Goal: Communication & Community: Answer question/provide support

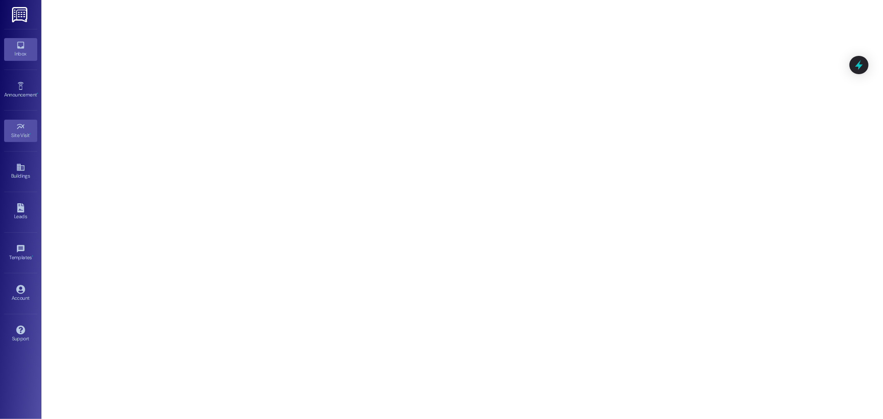
click at [23, 49] on icon at bounding box center [20, 45] width 9 height 9
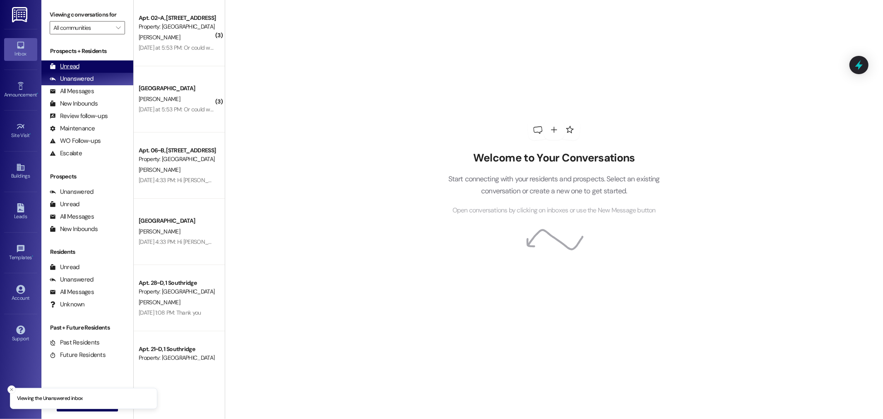
click at [87, 65] on div "Unread (0)" at bounding box center [87, 66] width 92 height 12
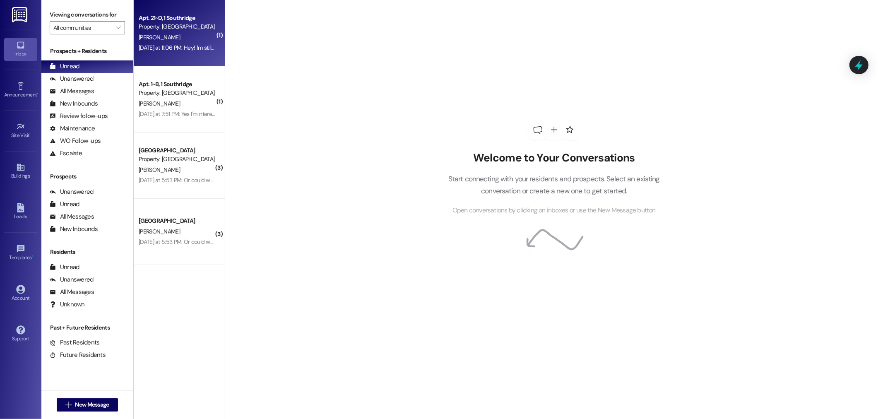
click at [148, 31] on div "Property: [GEOGRAPHIC_DATA]" at bounding box center [177, 26] width 77 height 9
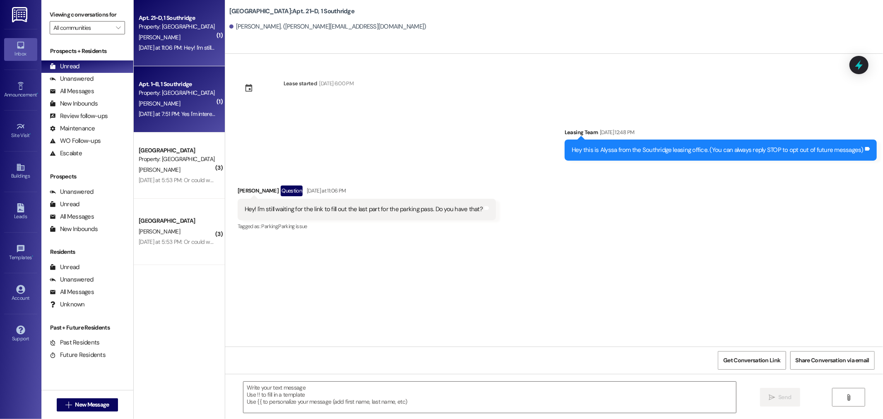
click at [161, 111] on div "Yesterday at 7:51 PM: Yes I'm interested Yesterday at 7:51 PM: Yes I'm interest…" at bounding box center [181, 113] width 84 height 7
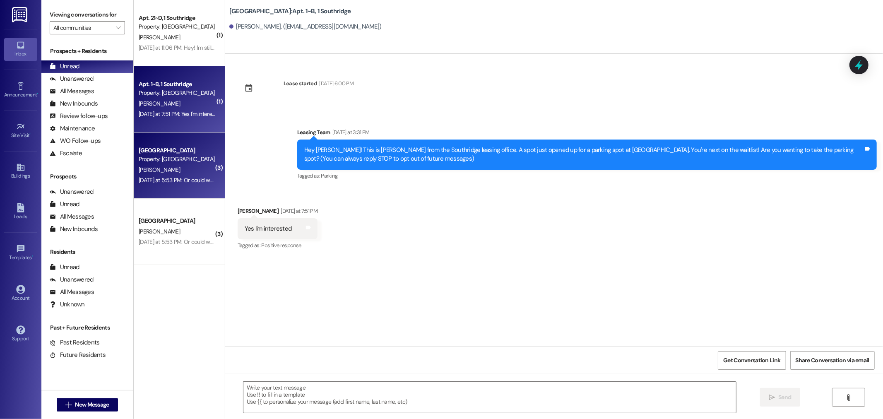
click at [169, 140] on div "Park Place Prospect Property: Park Place A. Davis Yesterday at 5:53 PM: Or coul…" at bounding box center [179, 165] width 91 height 66
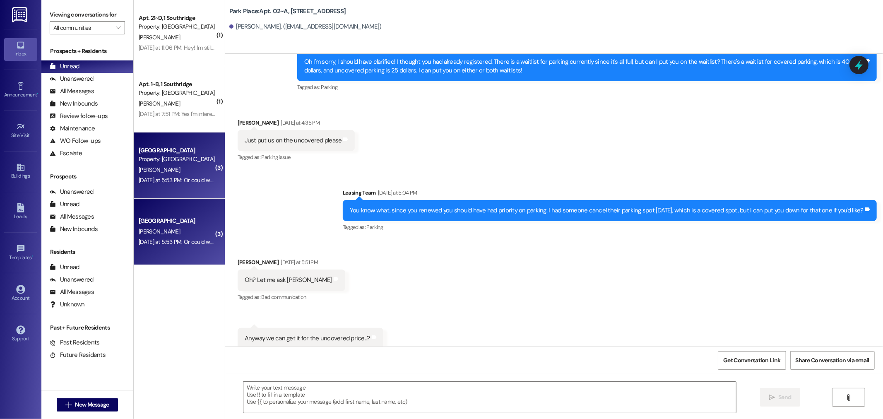
scroll to position [48984, 0]
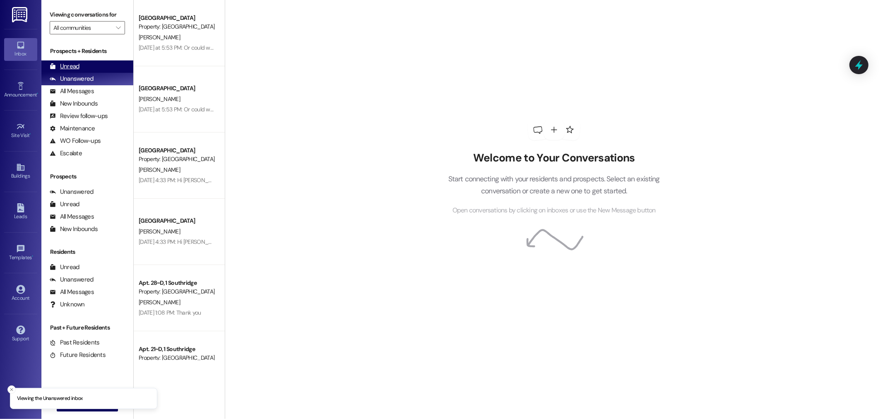
click at [75, 67] on div "Unread" at bounding box center [65, 66] width 30 height 9
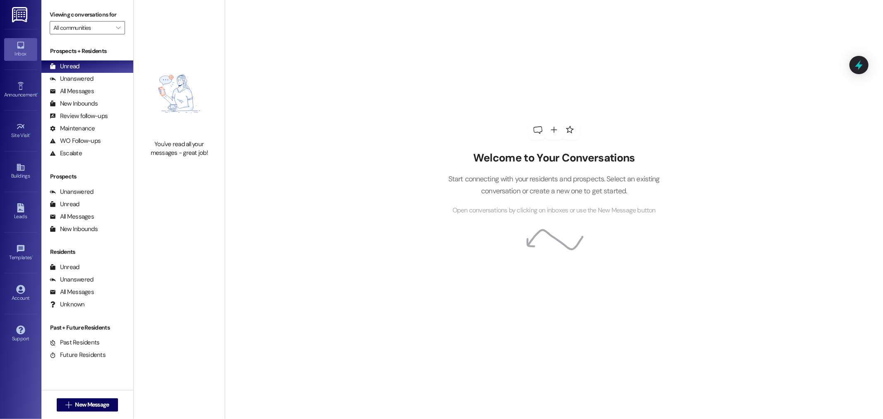
click at [29, 15] on link at bounding box center [20, 14] width 26 height 29
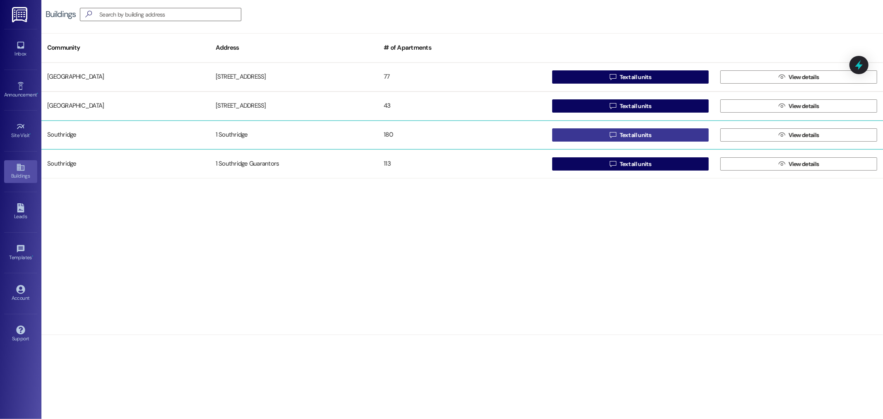
click at [612, 136] on icon "" at bounding box center [613, 135] width 6 height 7
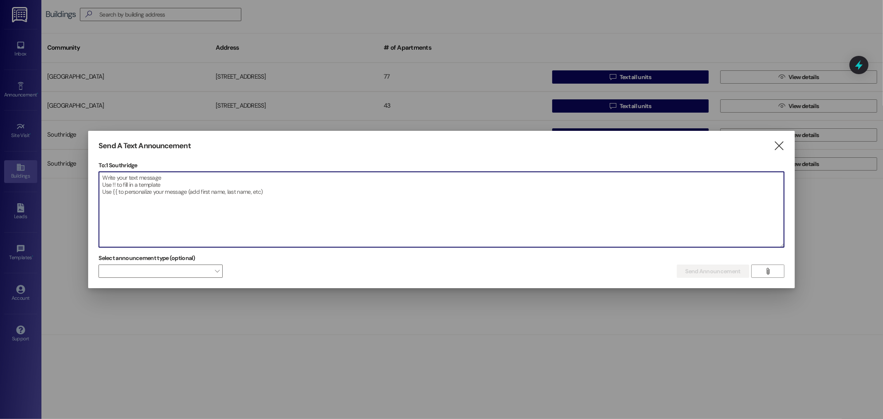
click at [337, 172] on textarea at bounding box center [441, 209] width 685 height 75
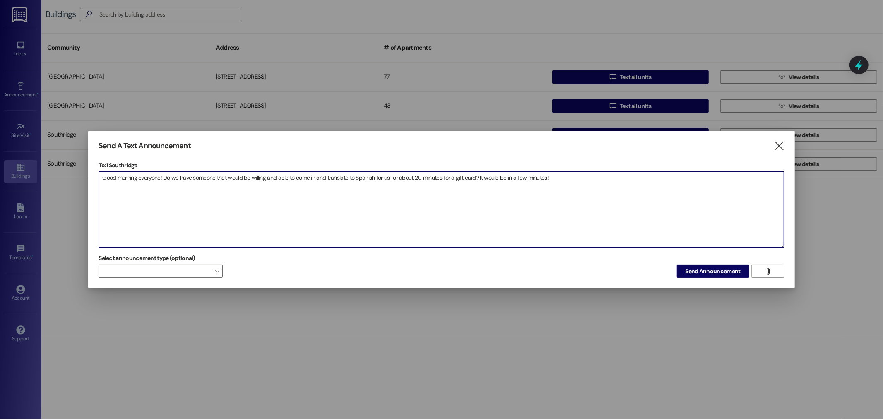
click at [352, 175] on textarea "Good morning everyone! Do we have someone that would be willing and able to com…" at bounding box center [441, 209] width 685 height 75
type textarea "Good morning everyone! Do we have someone that would be willing and able to com…"
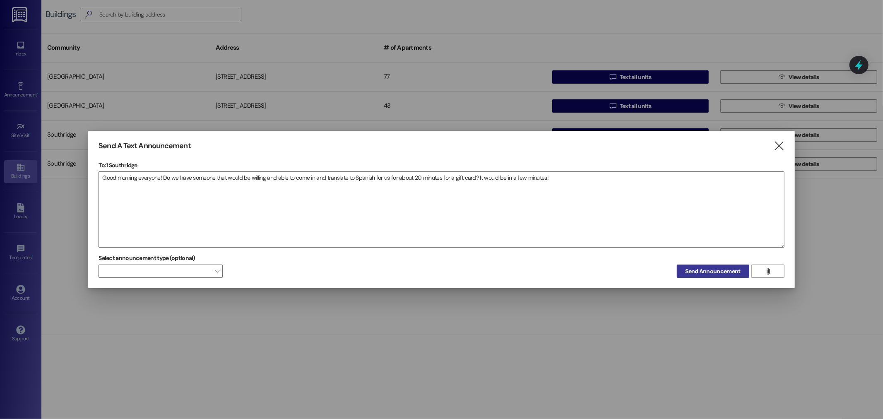
click at [701, 272] on span "Send Announcement" at bounding box center [713, 271] width 55 height 9
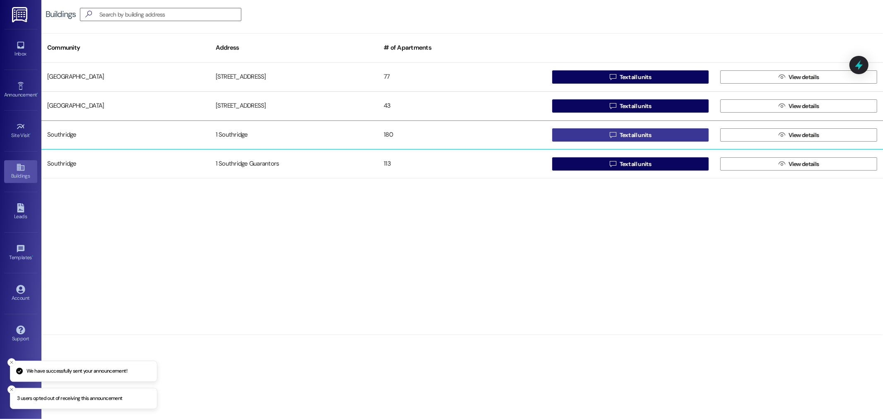
click at [611, 138] on icon "" at bounding box center [613, 135] width 6 height 7
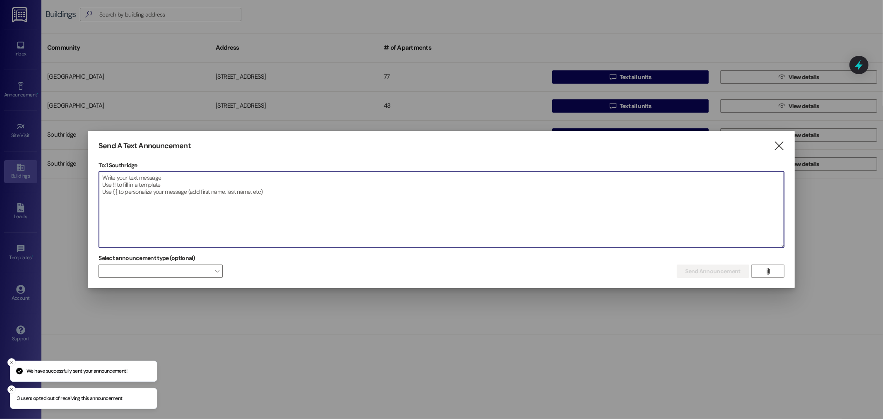
click at [409, 180] on textarea at bounding box center [441, 209] width 685 height 75
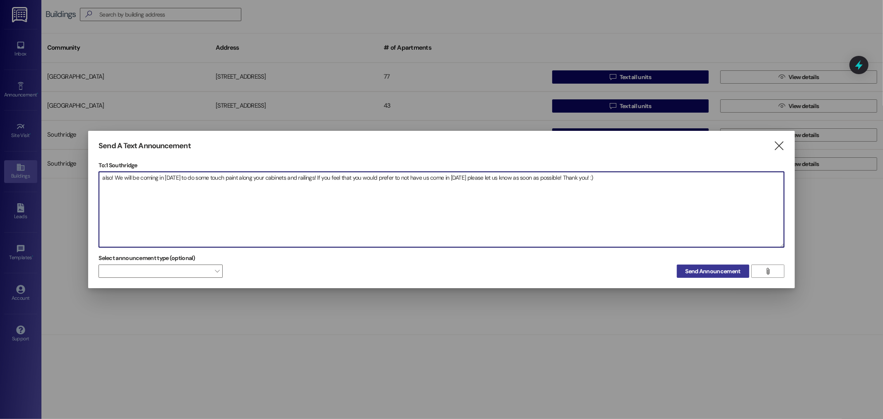
type textarea "also! We will be coming in [DATE] to do some touch paint along your cabinets an…"
click at [703, 274] on span "Send Announcement" at bounding box center [713, 271] width 55 height 9
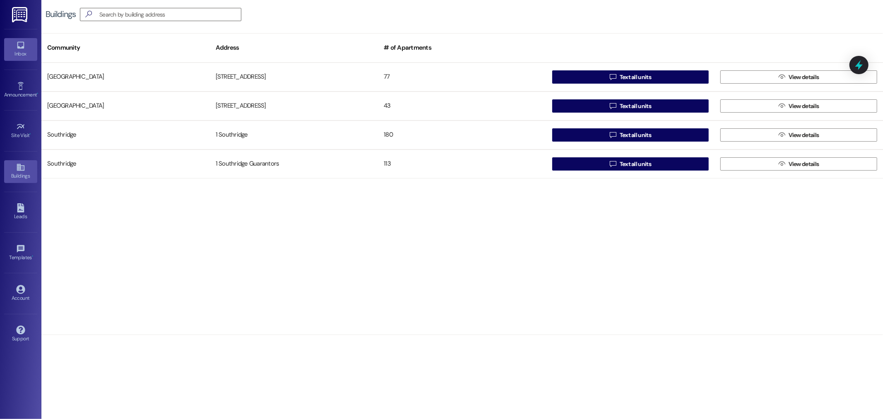
click at [17, 53] on div "Inbox" at bounding box center [20, 54] width 41 height 8
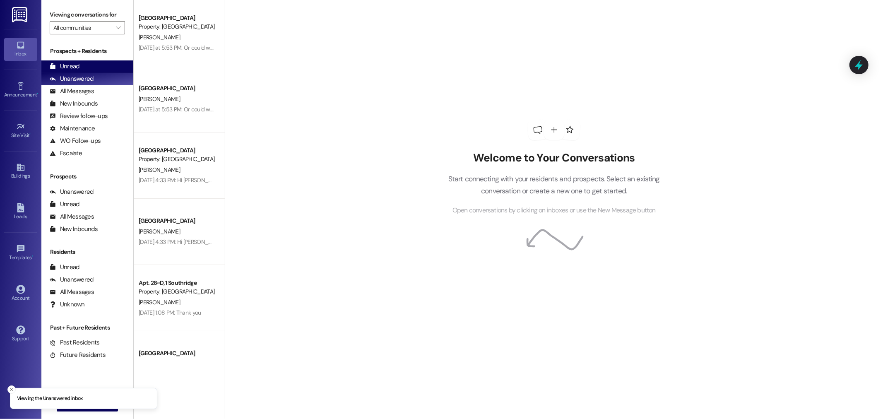
click at [82, 70] on div "Unread (0)" at bounding box center [87, 66] width 92 height 12
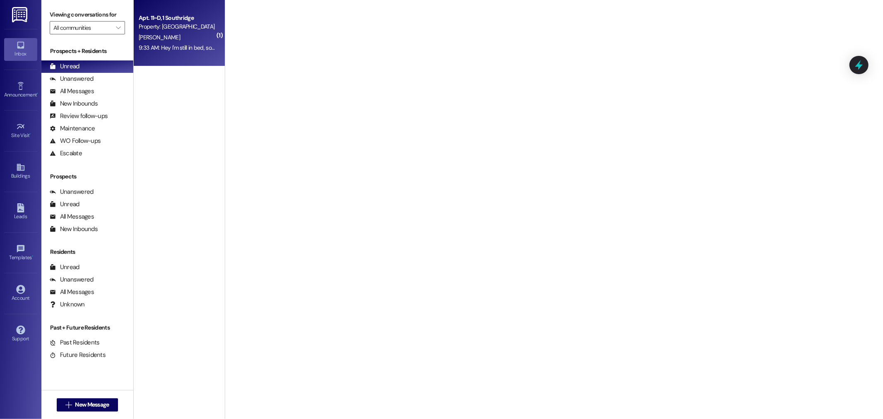
click at [190, 46] on div "9:33 AM: Hey I'm still in bed, so if you can't find anyone else to translate I …" at bounding box center [248, 47] width 218 height 7
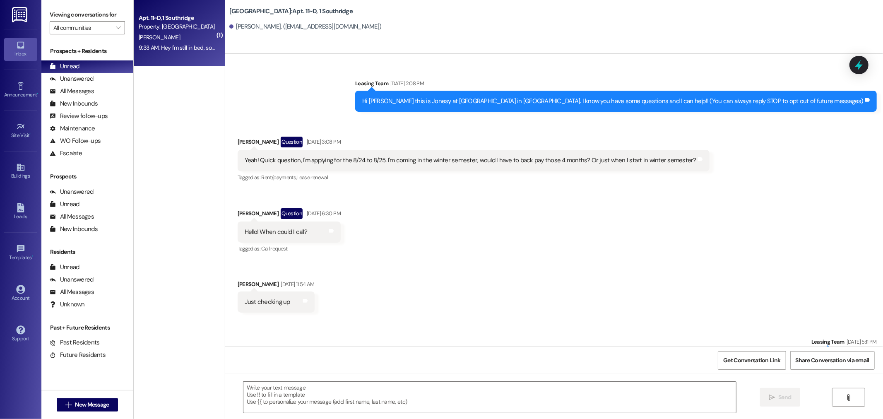
scroll to position [16042, 0]
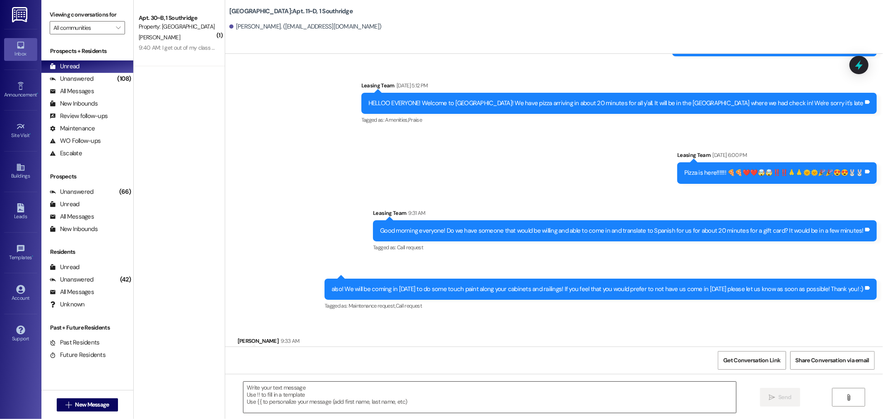
click at [309, 398] on textarea at bounding box center [489, 397] width 493 height 31
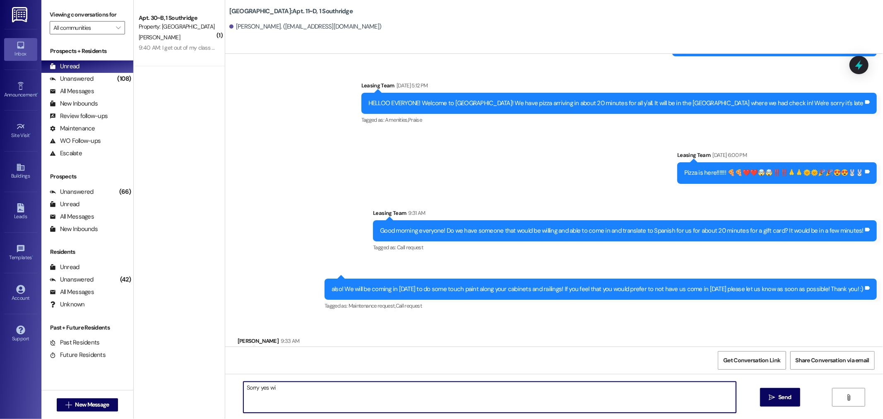
type textarea "Sorry yes w"
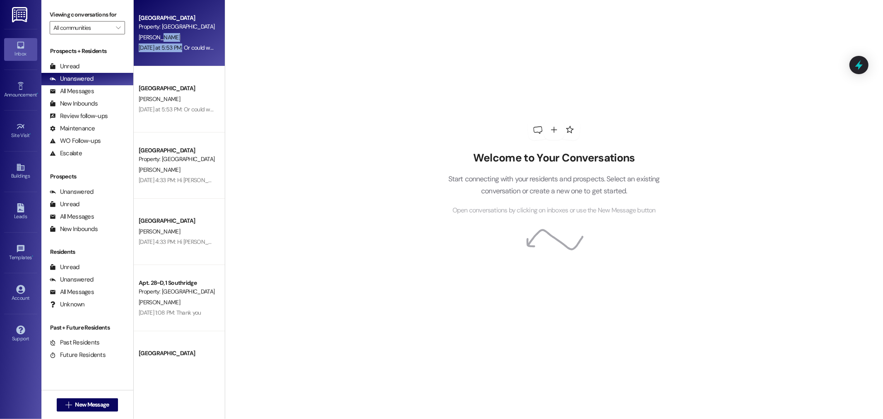
click at [176, 42] on div "Park Place Prospect Property: Park Place A. Davis Yesterday at 5:53 PM: Or coul…" at bounding box center [179, 33] width 91 height 66
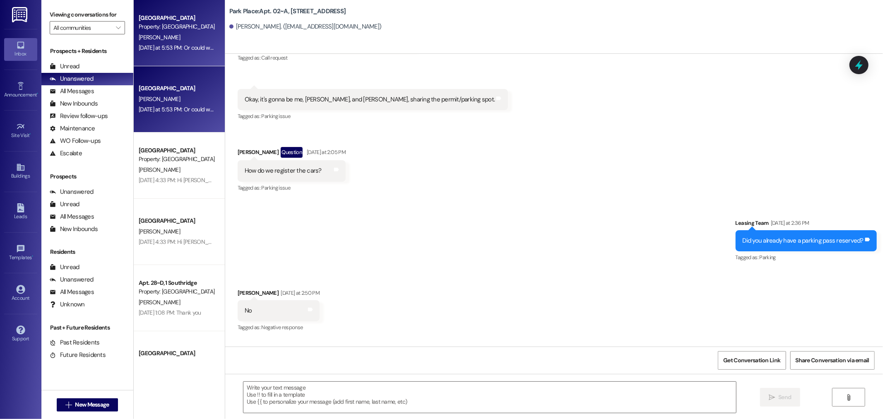
click at [200, 49] on div "[DATE] at 5:53 PM: Or could we negotiate and do it for $33? Since it's the unco…" at bounding box center [261, 47] width 244 height 7
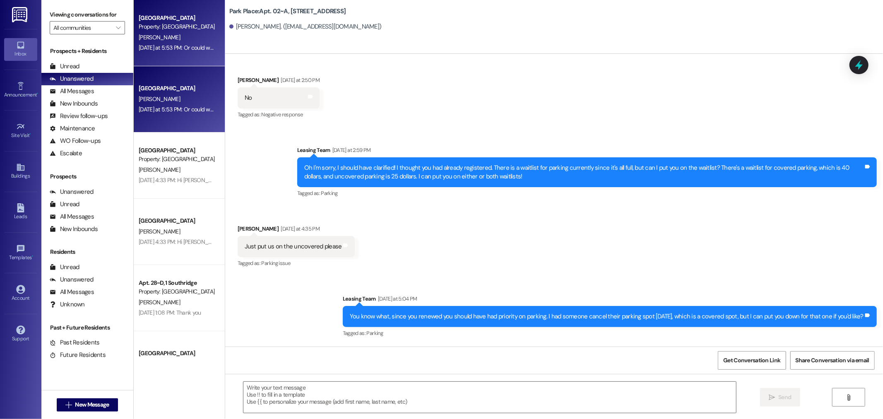
scroll to position [48984, 0]
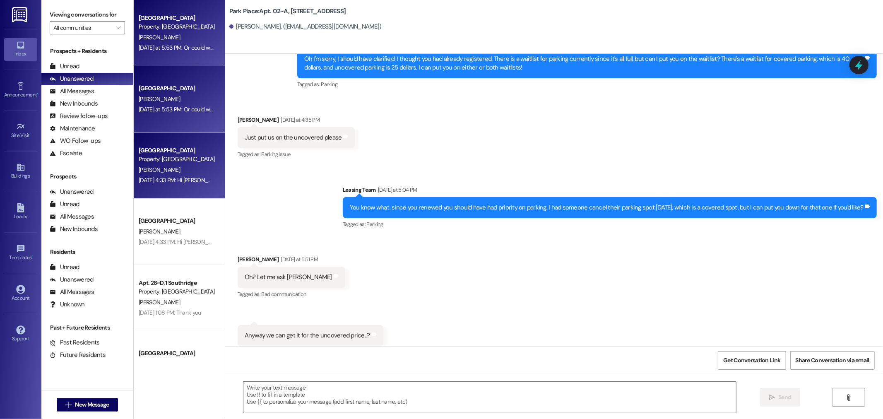
click at [158, 160] on div "Property: [GEOGRAPHIC_DATA]" at bounding box center [177, 159] width 77 height 9
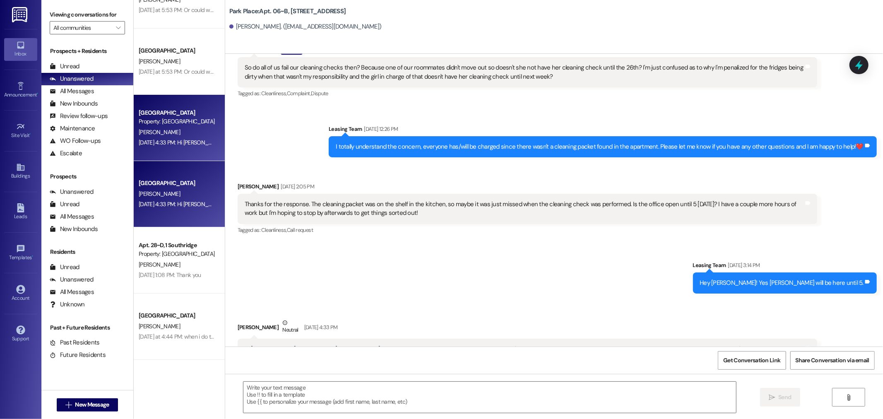
scroll to position [92, 0]
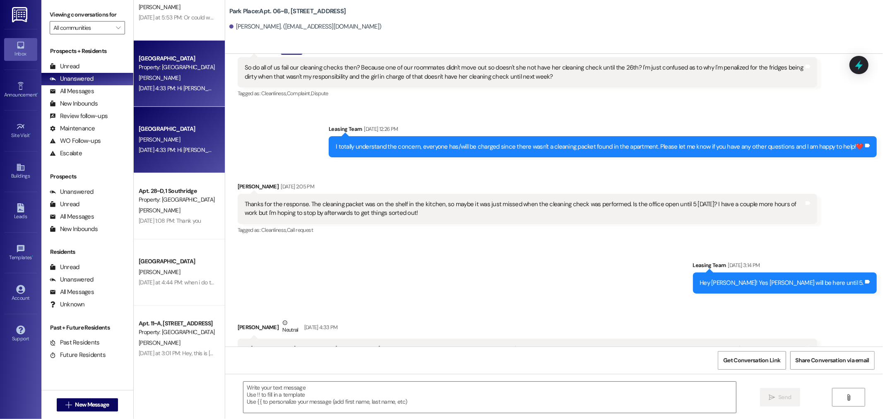
click at [152, 210] on span "[PERSON_NAME]" at bounding box center [159, 210] width 41 height 7
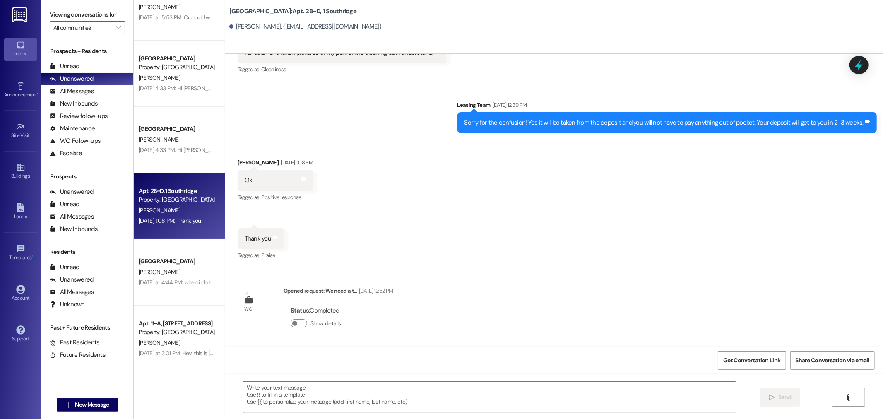
scroll to position [10459, 0]
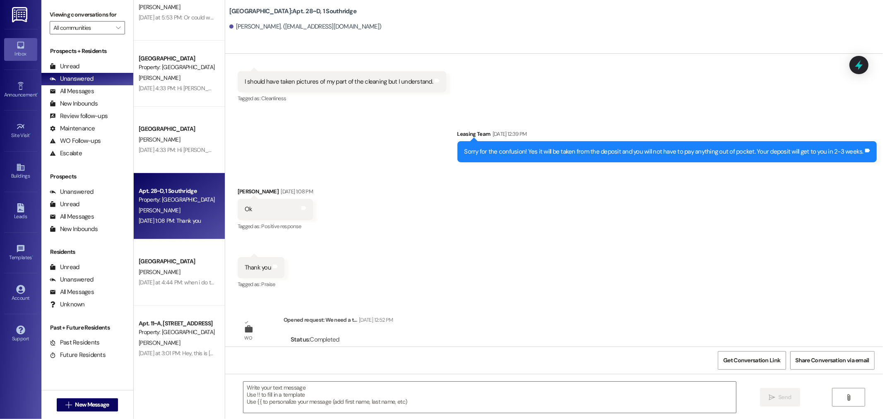
click at [150, 204] on div "Apt. 28~D, 1 Southridge Property: Southridge" at bounding box center [177, 195] width 78 height 19
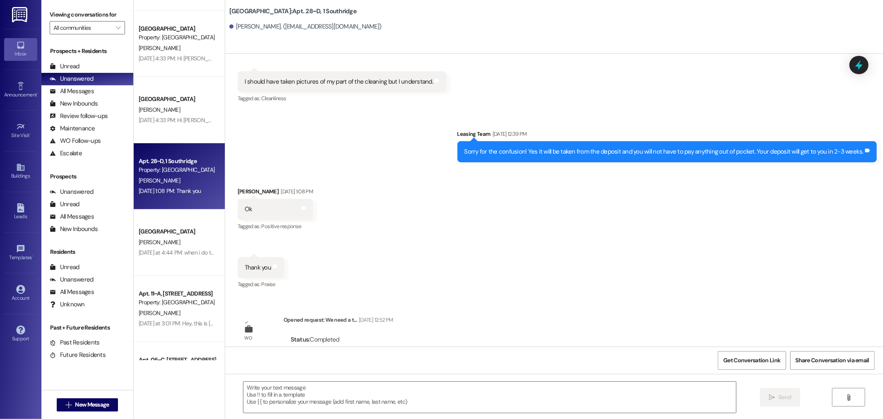
scroll to position [138, 0]
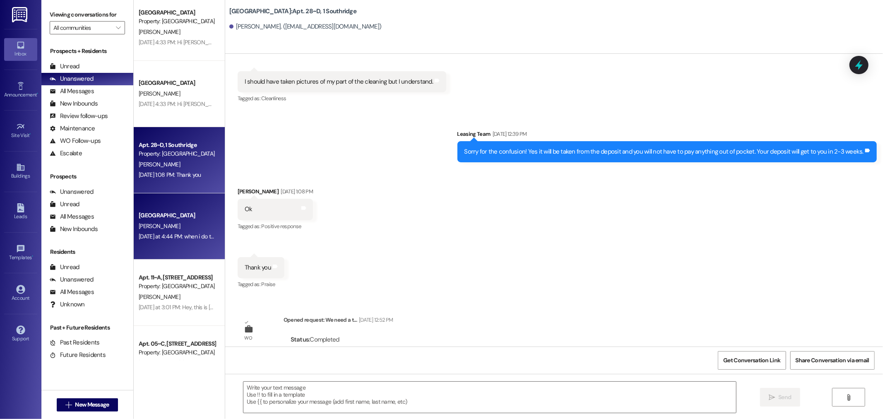
click at [176, 243] on div "Southridge Prospect E. Hulme Yesterday at 4:44 PM: when i do that the only opti…" at bounding box center [179, 226] width 91 height 66
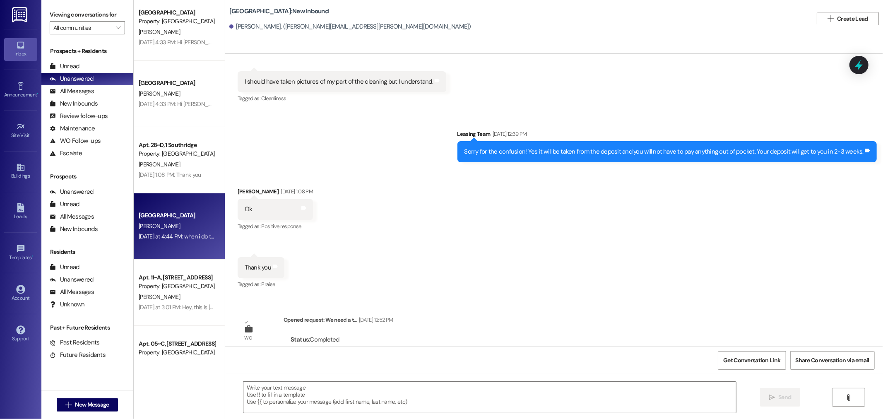
scroll to position [506, 0]
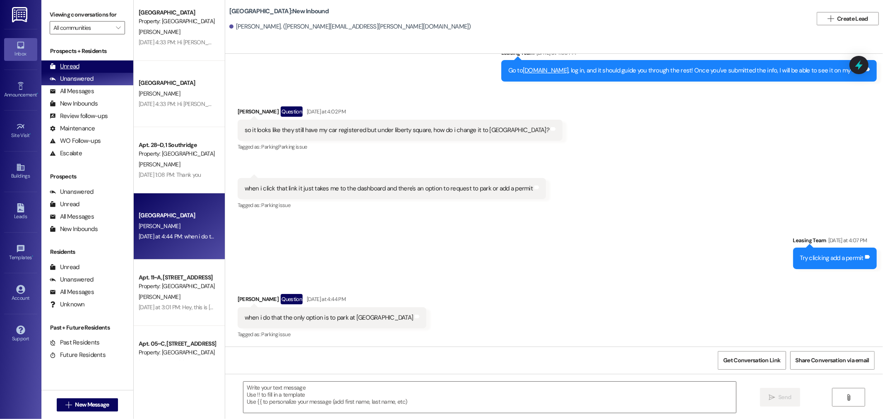
click at [73, 65] on div "Unread" at bounding box center [65, 66] width 30 height 9
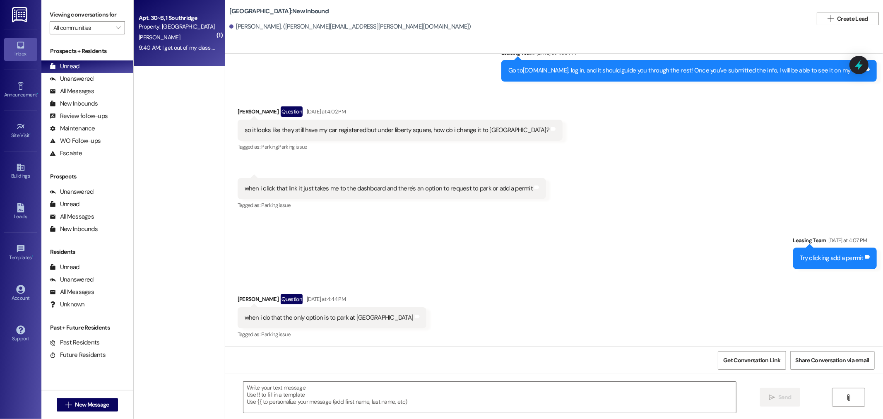
click at [193, 43] on div "9:40 AM: I get out of my class at 10 if you still need someone to translate! 9:…" at bounding box center [177, 48] width 78 height 10
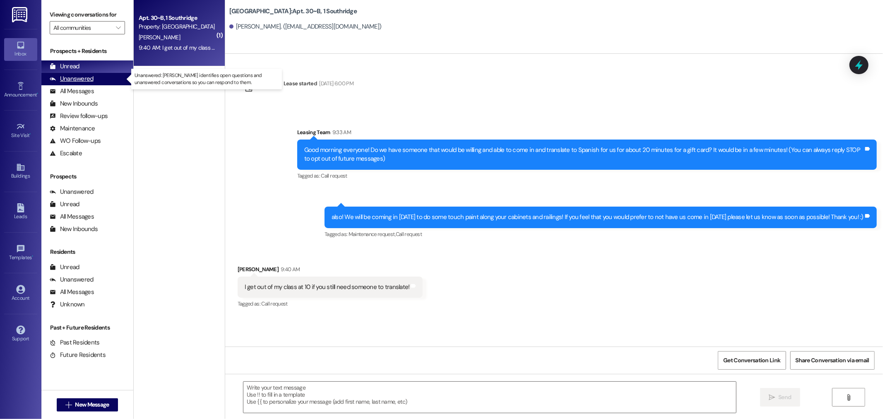
click at [89, 77] on div "Unanswered" at bounding box center [72, 79] width 44 height 9
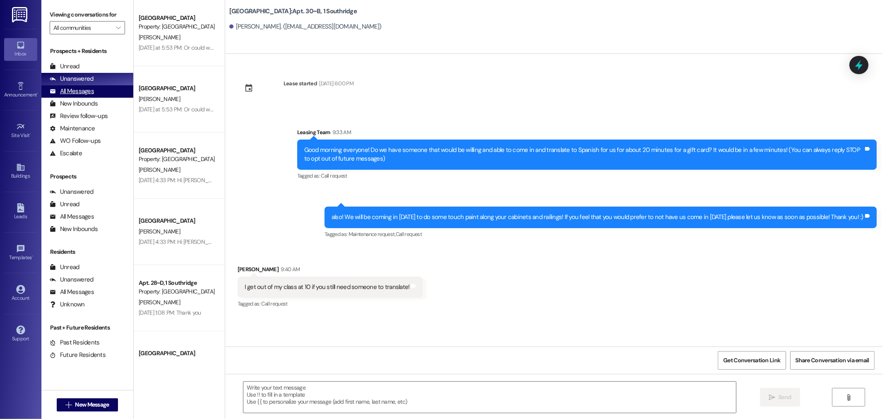
click at [102, 90] on div "All Messages (undefined)" at bounding box center [87, 91] width 92 height 12
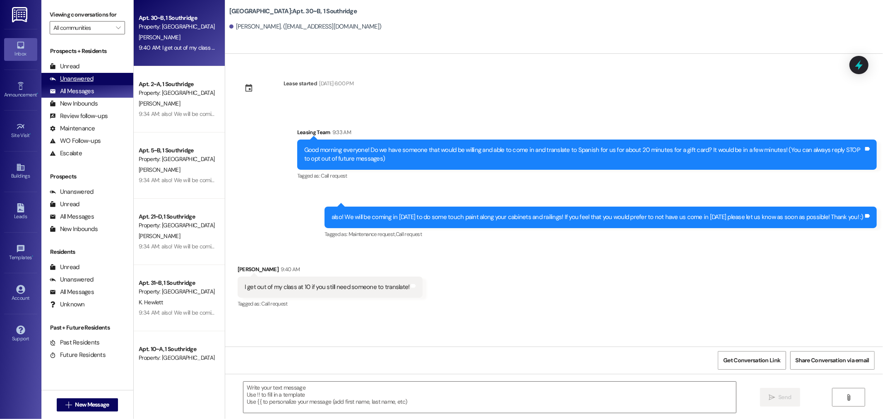
click at [77, 77] on div "Unanswered" at bounding box center [72, 79] width 44 height 9
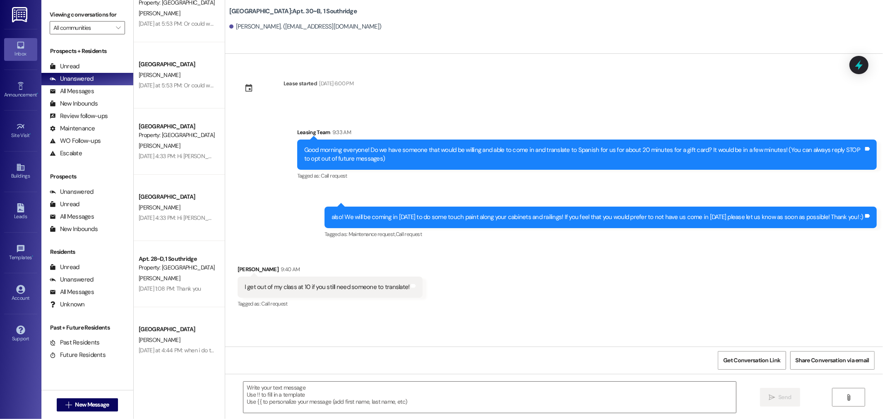
scroll to position [46, 0]
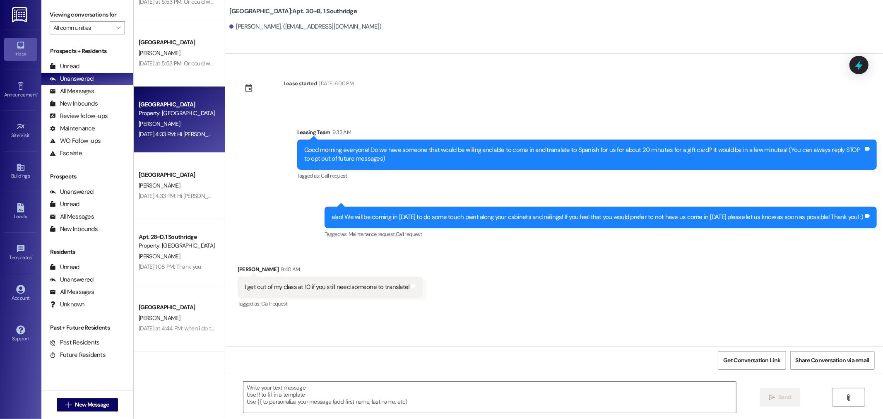
click at [168, 127] on div "[PERSON_NAME]" at bounding box center [177, 124] width 78 height 10
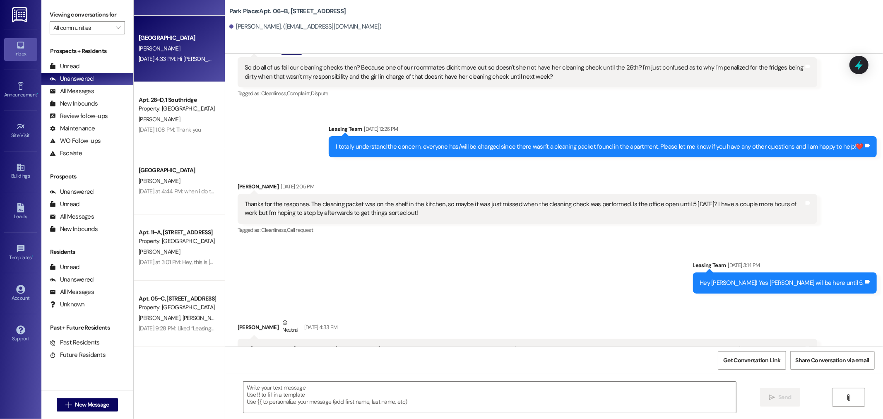
scroll to position [184, 0]
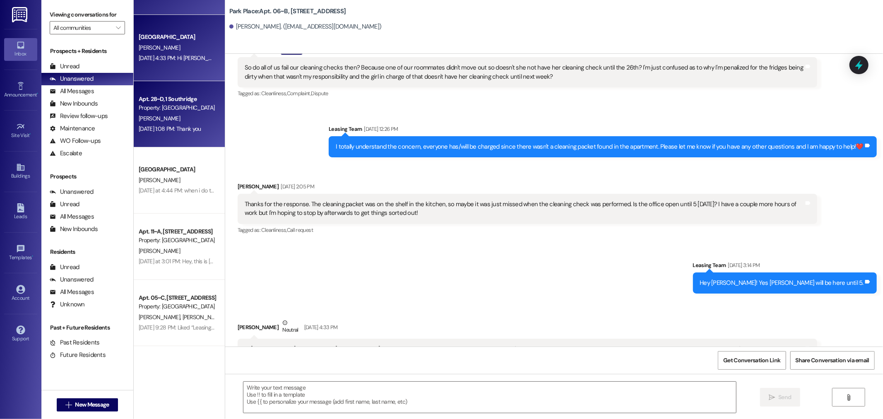
click at [173, 135] on div "Apt. 28~D, 1 Southridge Property: Southridge A. Astorga Aug 25, 2025 at 1:08 PM…" at bounding box center [179, 114] width 91 height 66
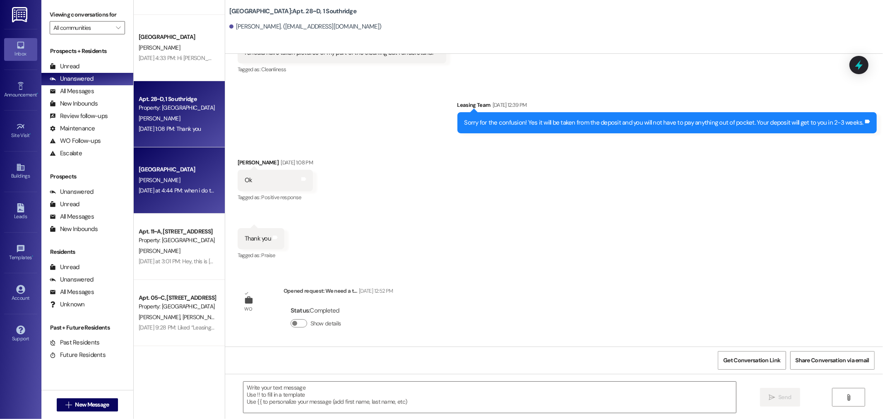
click at [167, 185] on div "Yesterday at 4:44 PM: when i do that the only option is to park at liberty squa…" at bounding box center [177, 190] width 78 height 10
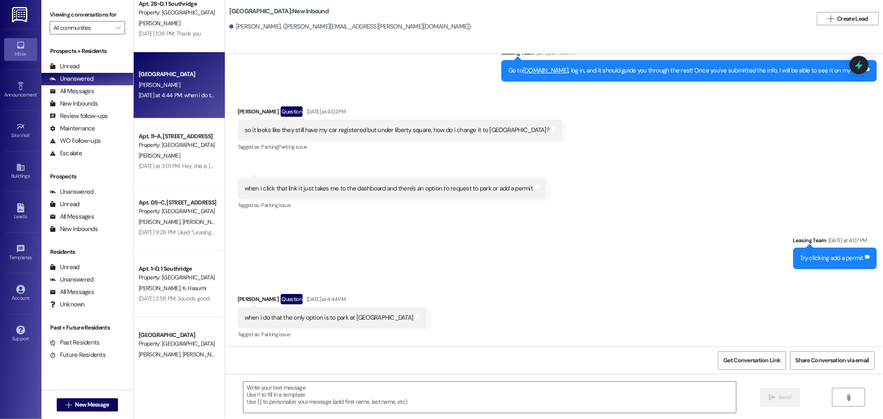
scroll to position [322, 0]
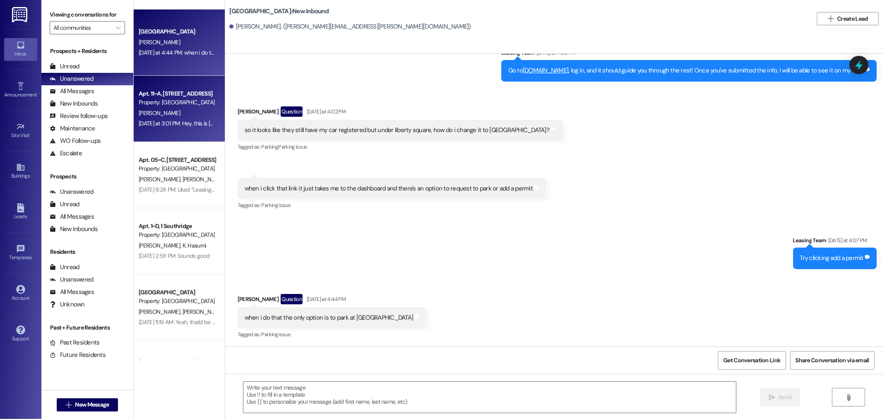
click at [171, 96] on div "Apt. 11~A, [STREET_ADDRESS]" at bounding box center [177, 93] width 77 height 9
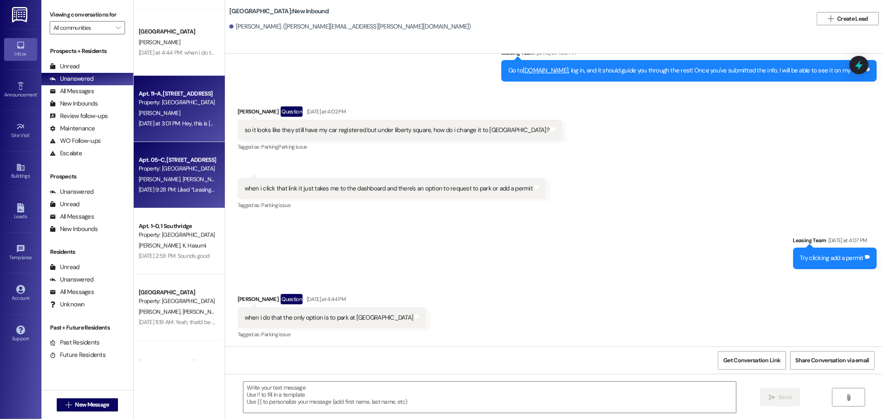
scroll to position [5855, 0]
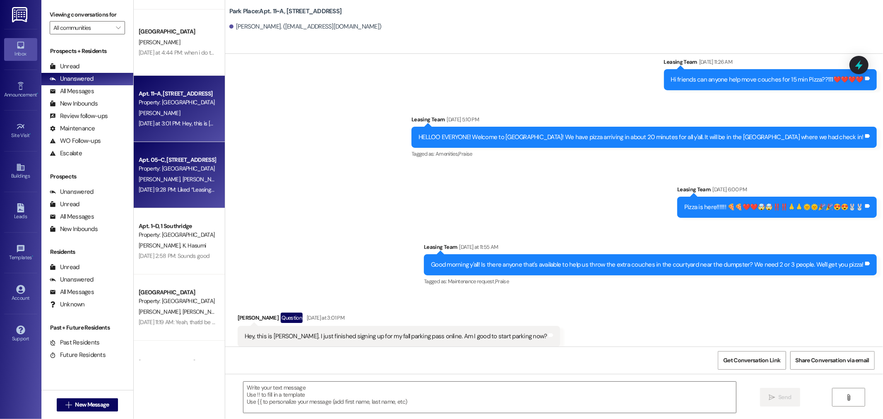
click at [182, 177] on span "[PERSON_NAME]" at bounding box center [204, 179] width 44 height 7
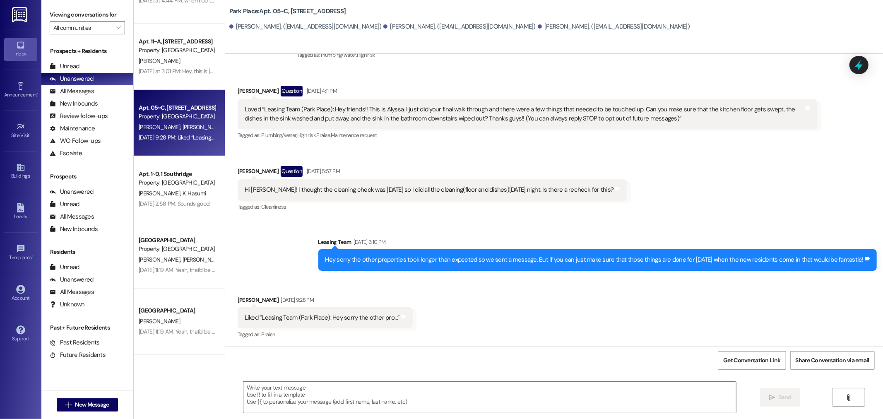
scroll to position [414, 0]
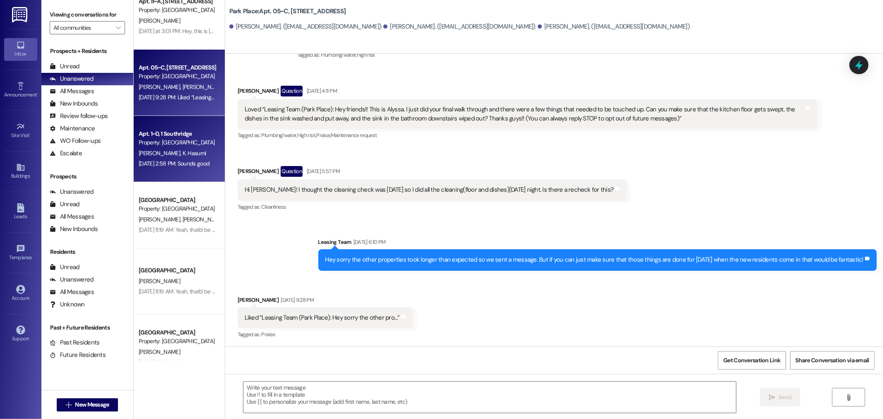
click at [182, 149] on span "K. Hasumi" at bounding box center [194, 152] width 24 height 7
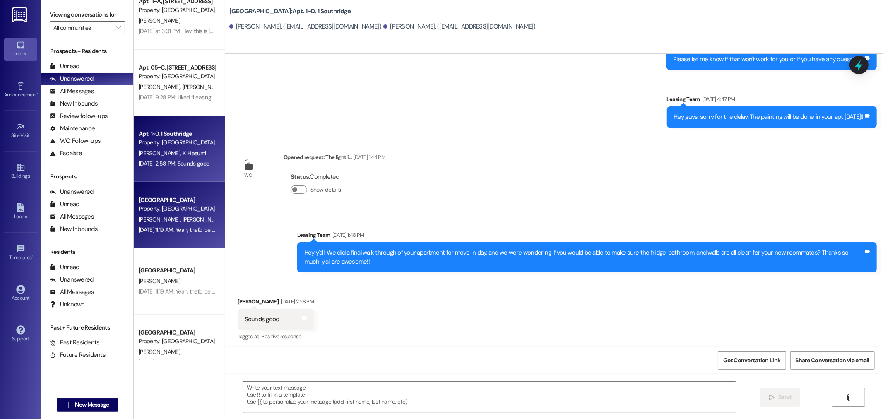
scroll to position [419, 0]
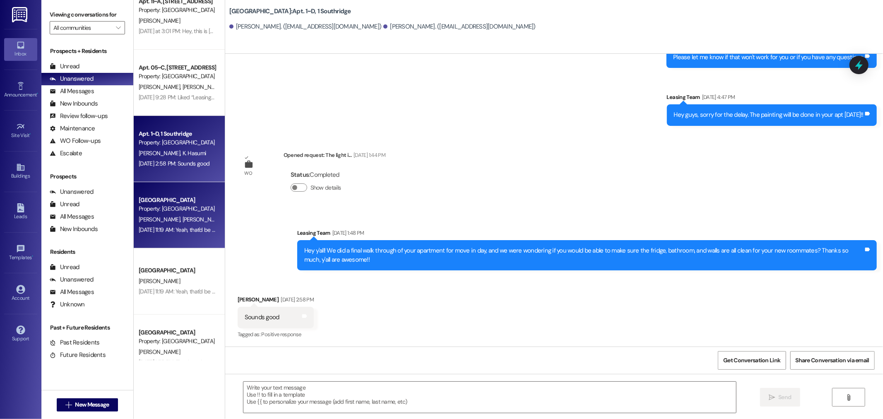
click at [156, 214] on div "J. James T. Neville" at bounding box center [177, 219] width 78 height 10
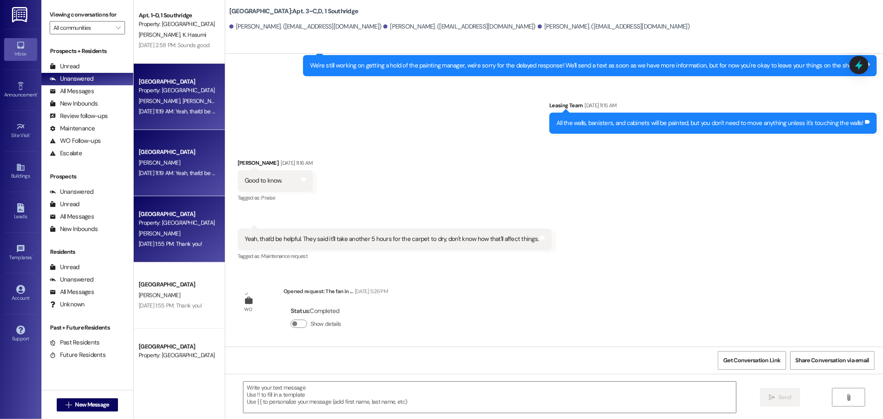
scroll to position [552, 0]
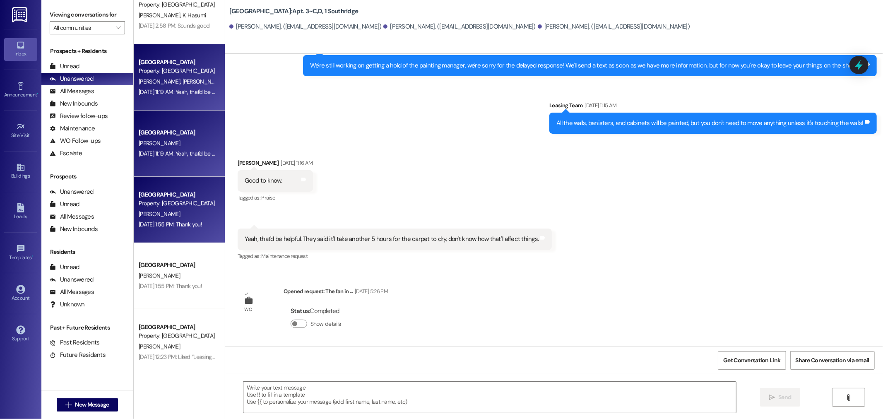
click at [155, 214] on div "[PERSON_NAME]" at bounding box center [177, 214] width 78 height 10
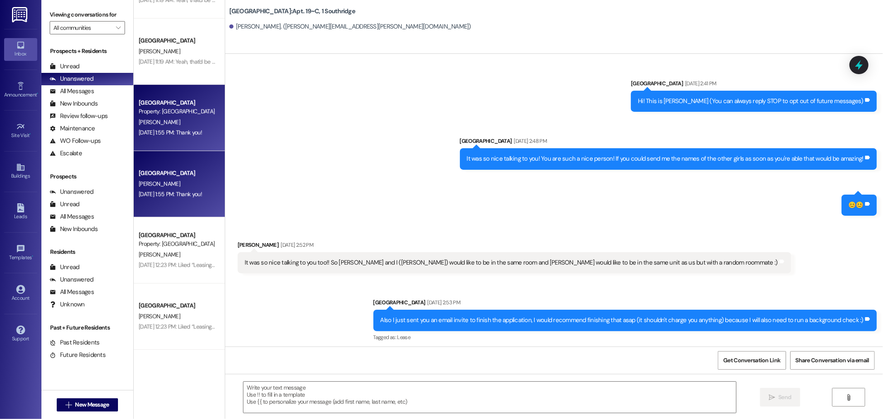
scroll to position [23526, 0]
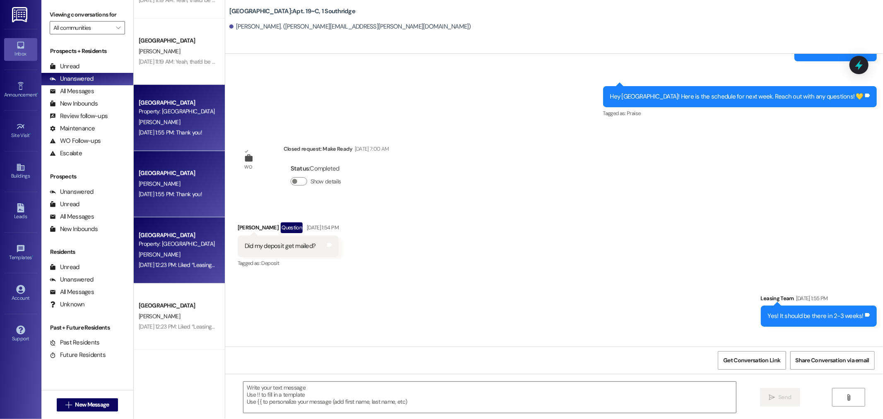
click at [165, 243] on div "Property: [GEOGRAPHIC_DATA]" at bounding box center [177, 244] width 77 height 9
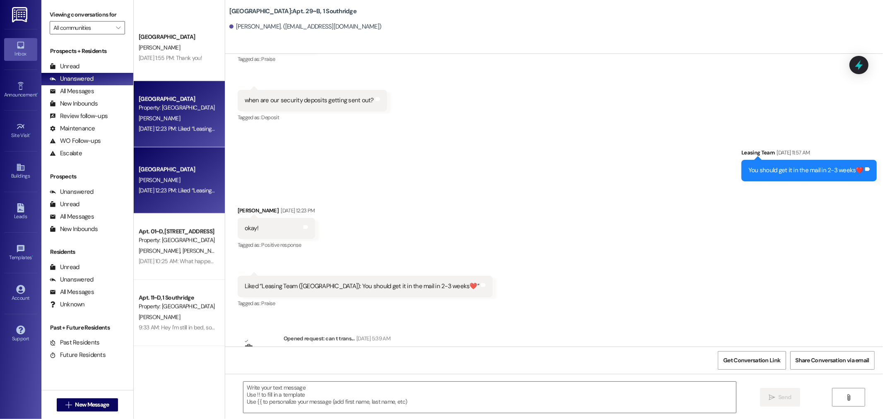
scroll to position [966, 0]
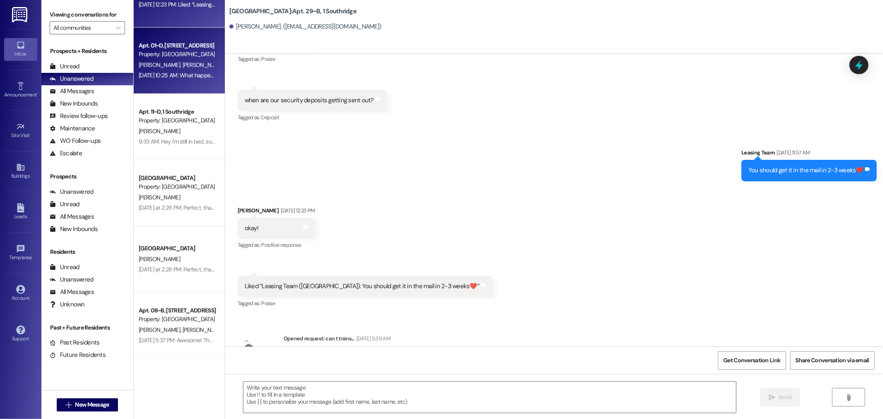
click at [160, 68] on div "A. Mitchell M. Pishl M. Pishl Z. Jensen T. Or L. Harris C. Petersen A. Burton" at bounding box center [177, 65] width 78 height 10
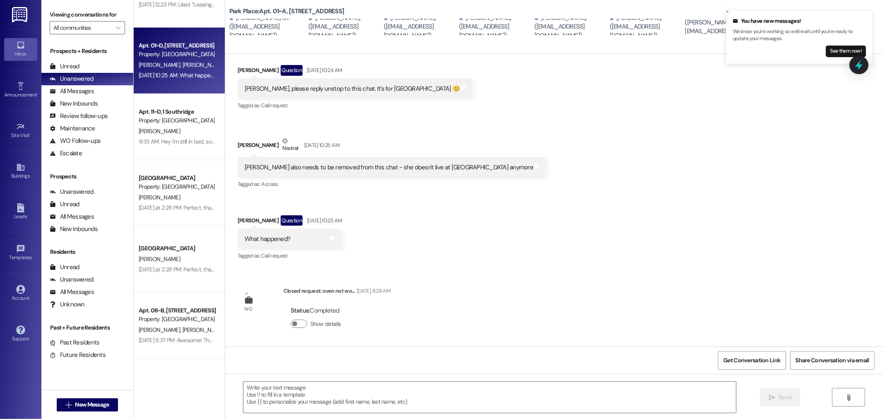
scroll to position [157, 0]
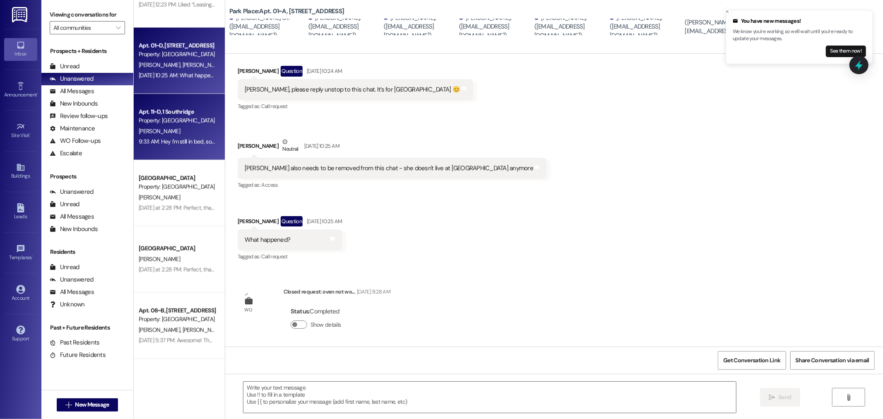
click at [166, 111] on div "Apt. 11~D, 1 Southridge" at bounding box center [177, 112] width 77 height 9
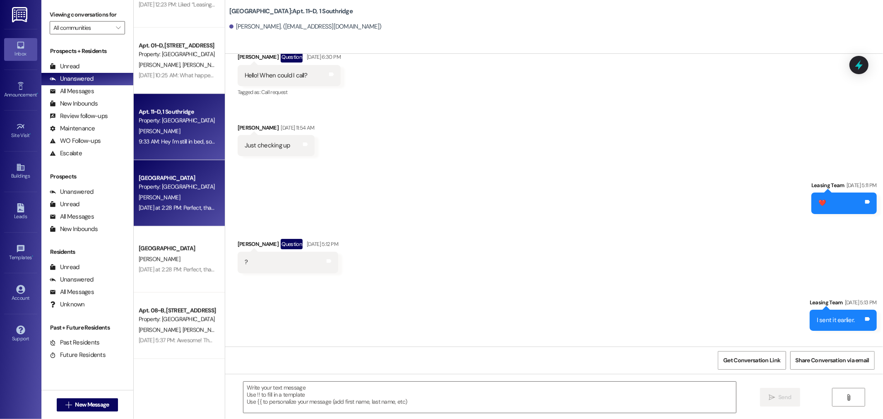
scroll to position [15981, 0]
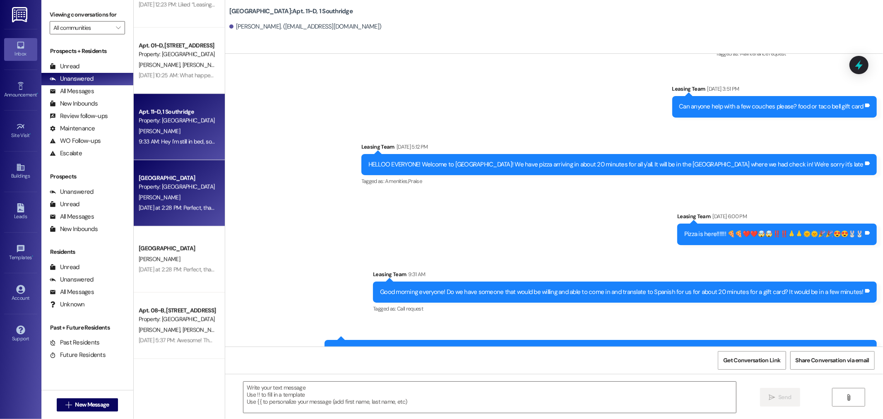
click at [178, 183] on div "Property: [GEOGRAPHIC_DATA]" at bounding box center [177, 187] width 77 height 9
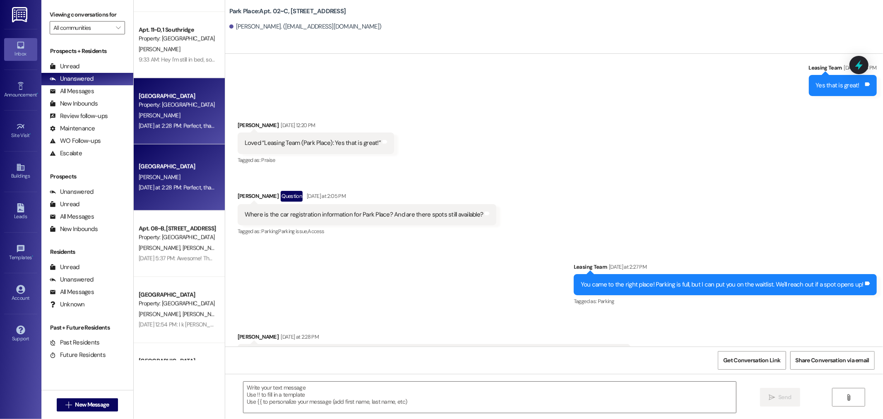
scroll to position [1058, 0]
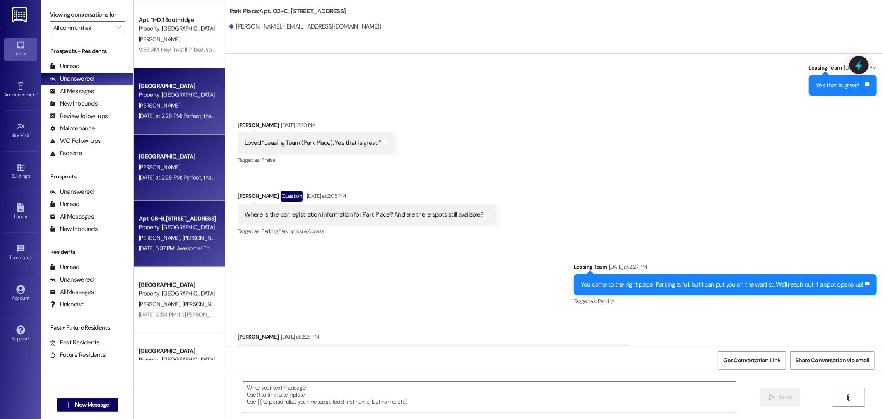
click at [166, 214] on div "Apt. 08~B, 1 Park Place" at bounding box center [177, 218] width 77 height 9
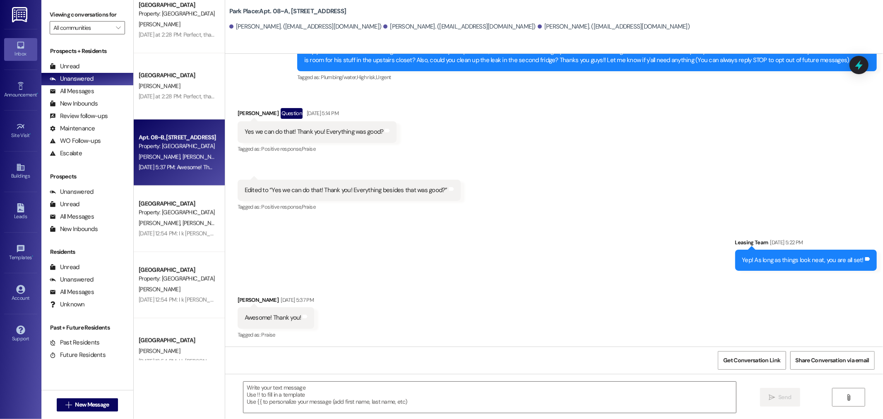
scroll to position [1150, 0]
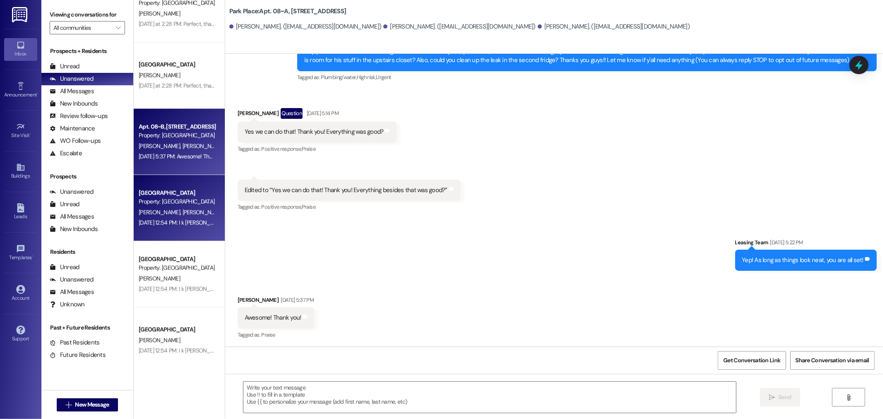
click at [179, 203] on div "Property: [GEOGRAPHIC_DATA]" at bounding box center [177, 201] width 77 height 9
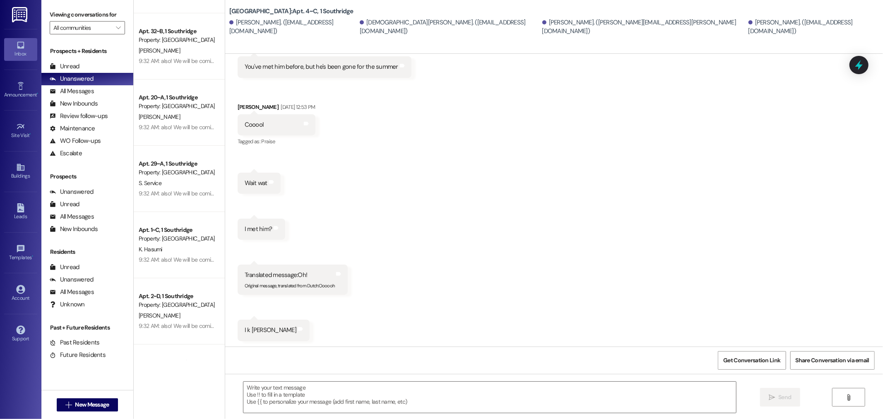
scroll to position [2622, 0]
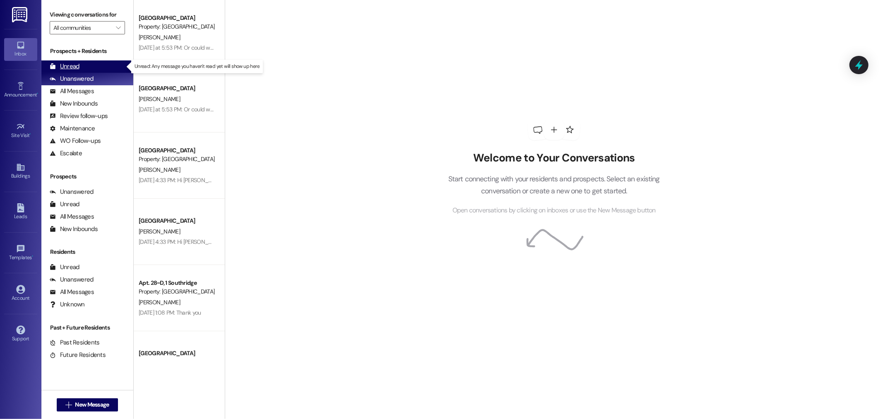
click at [92, 69] on div "Unread (0)" at bounding box center [87, 66] width 92 height 12
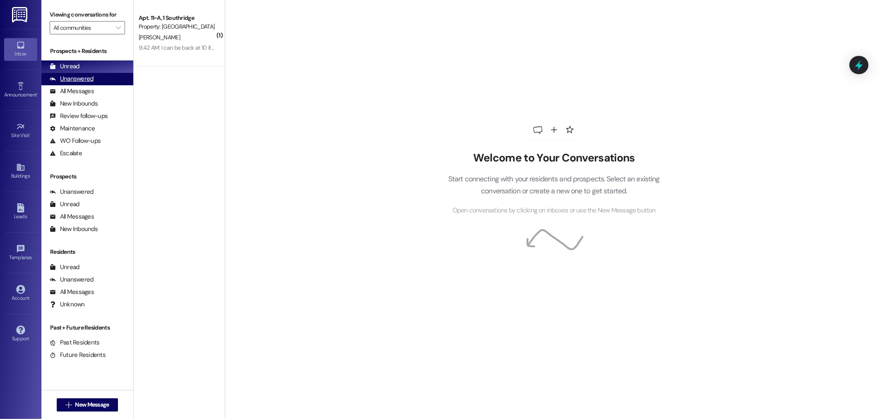
click at [83, 81] on div "Unanswered" at bounding box center [72, 79] width 44 height 9
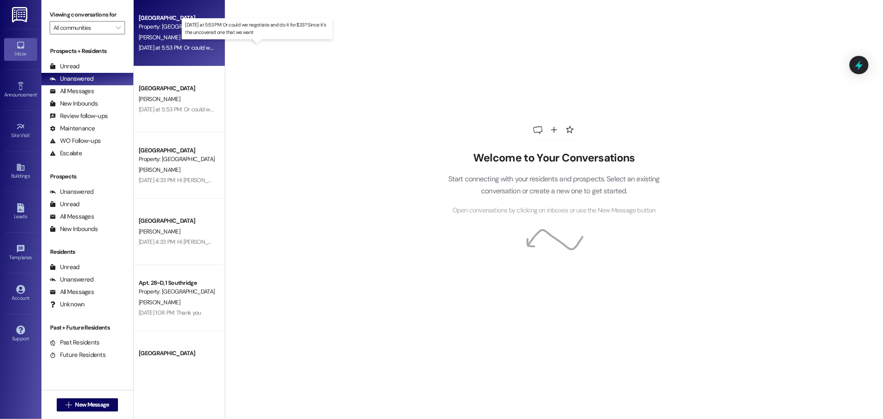
click at [190, 49] on div "[DATE] at 5:53 PM: Or could we negotiate and do it for $33? Since it's the unco…" at bounding box center [261, 47] width 244 height 7
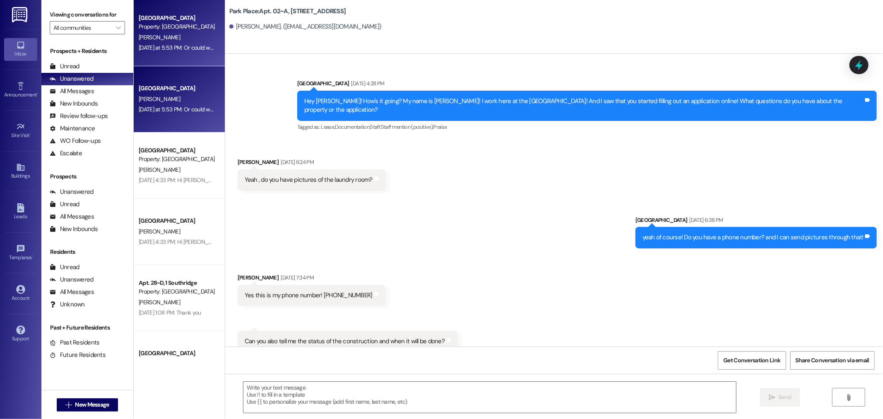
scroll to position [48984, 0]
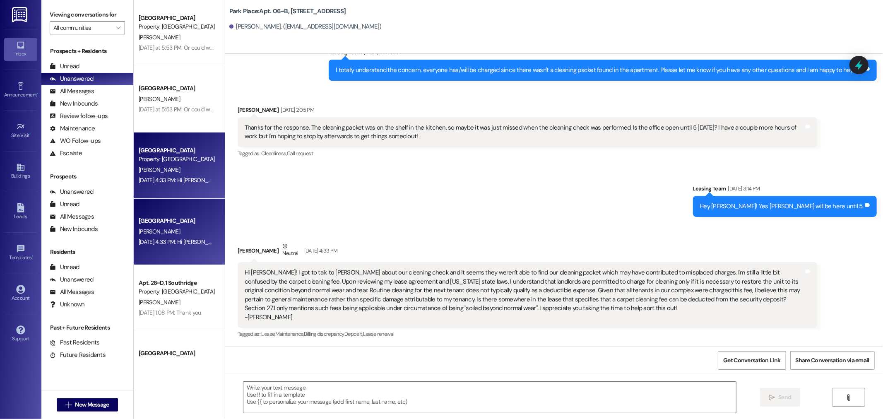
scroll to position [23875, 0]
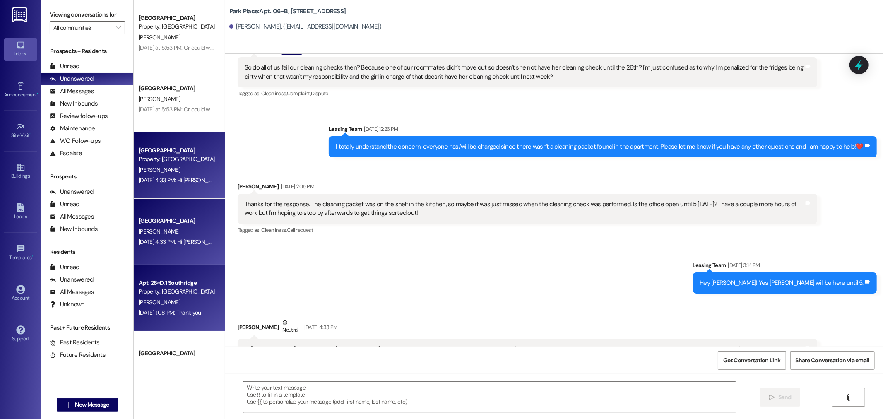
click at [193, 282] on div "Apt. 28~D, 1 Southridge" at bounding box center [177, 283] width 77 height 9
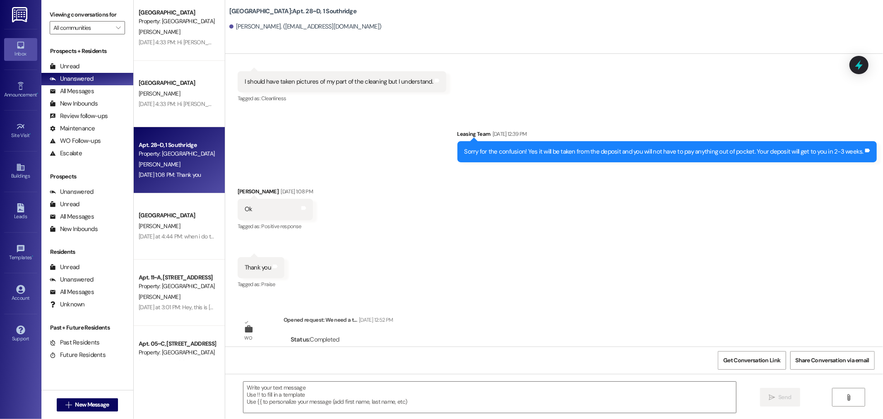
scroll to position [0, 0]
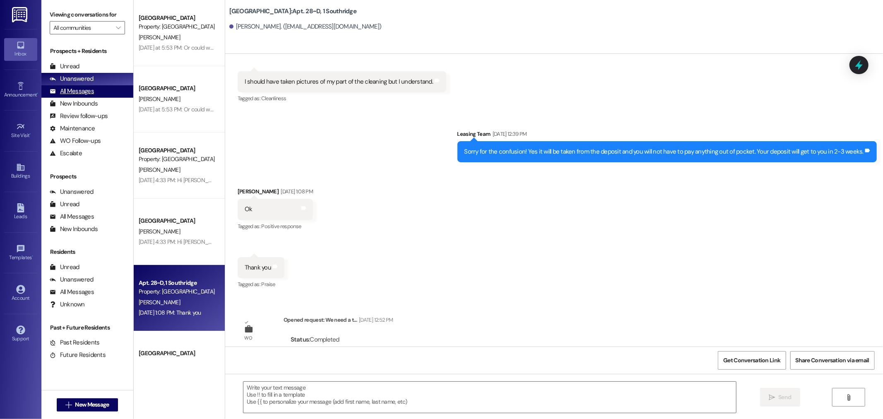
click at [84, 95] on div "All Messages" at bounding box center [72, 91] width 44 height 9
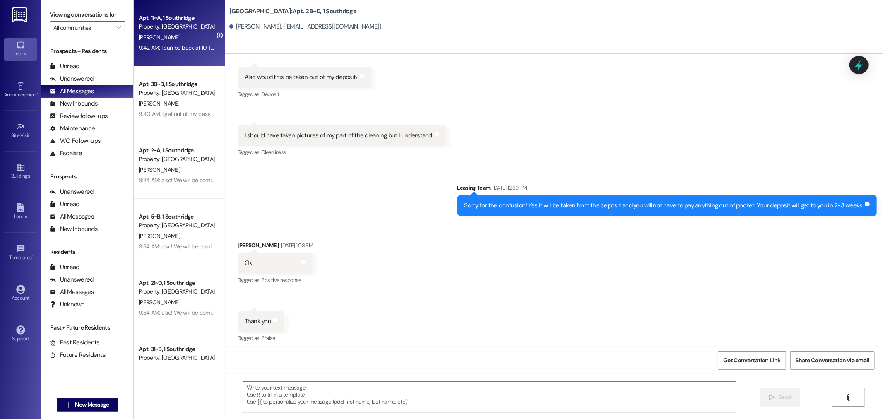
scroll to position [10381, 0]
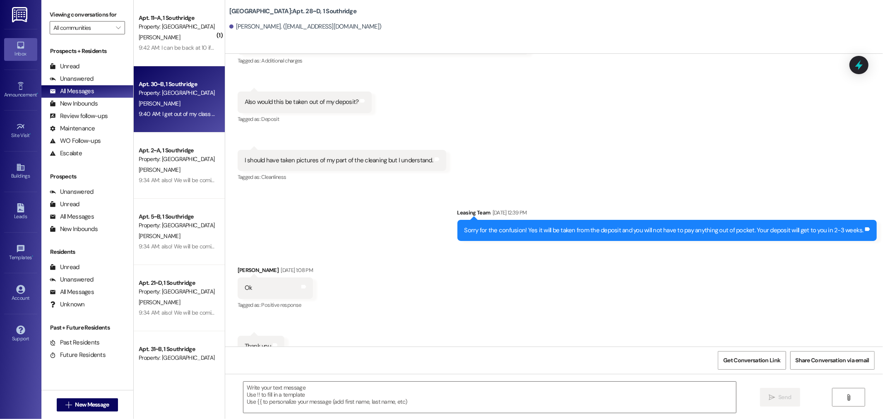
click at [197, 104] on div "[PERSON_NAME]" at bounding box center [177, 104] width 78 height 10
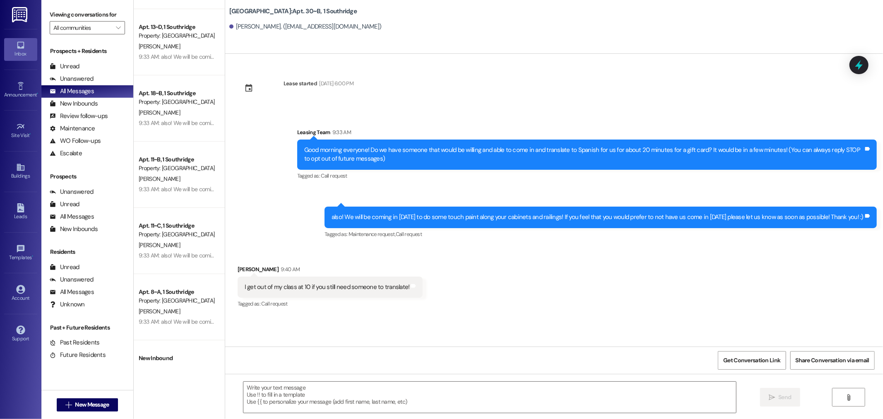
scroll to position [3018, 0]
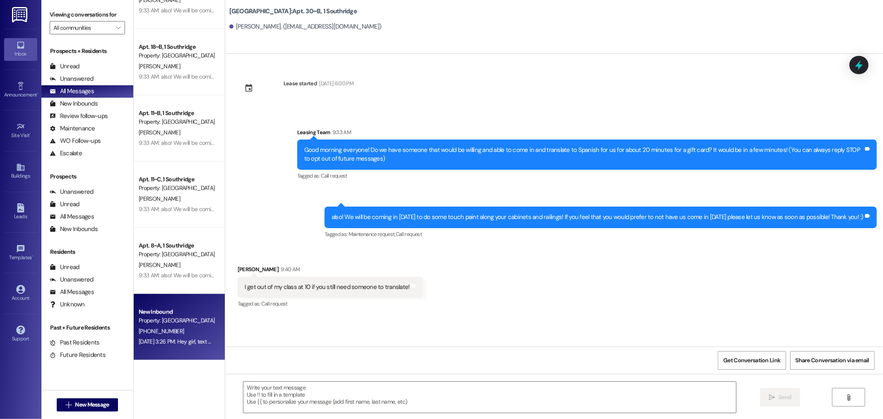
click at [183, 333] on div "[PHONE_NUMBER]" at bounding box center [177, 331] width 78 height 10
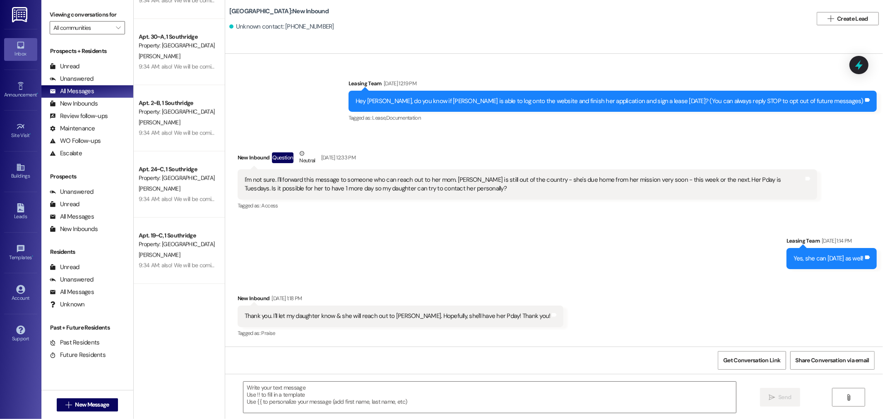
scroll to position [1086, 0]
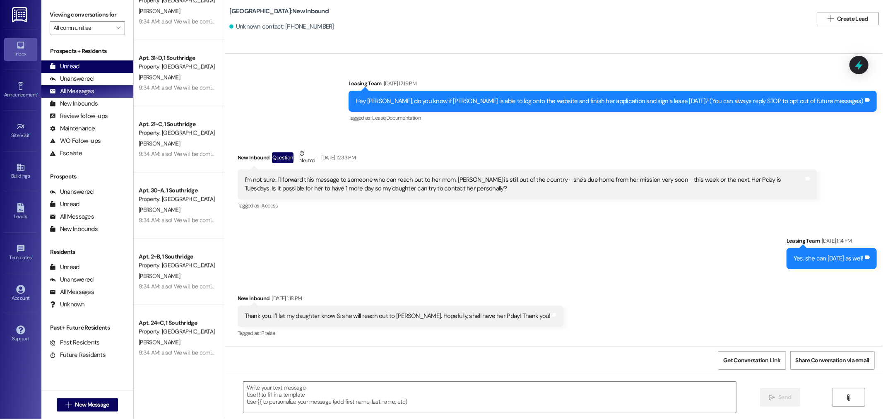
click at [73, 63] on div "Unread" at bounding box center [65, 66] width 30 height 9
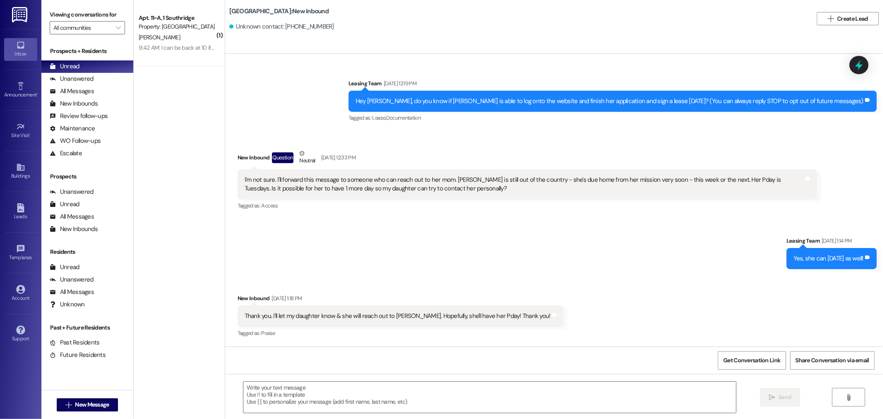
click at [22, 13] on img at bounding box center [20, 14] width 17 height 15
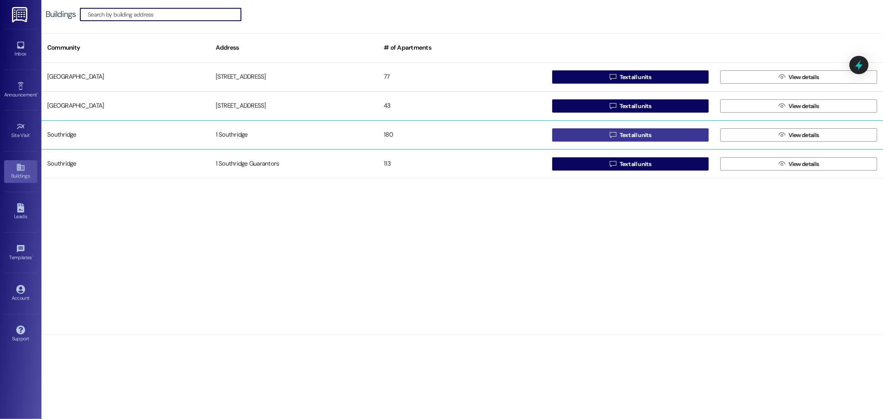
click at [566, 139] on button " Text all units" at bounding box center [630, 134] width 157 height 13
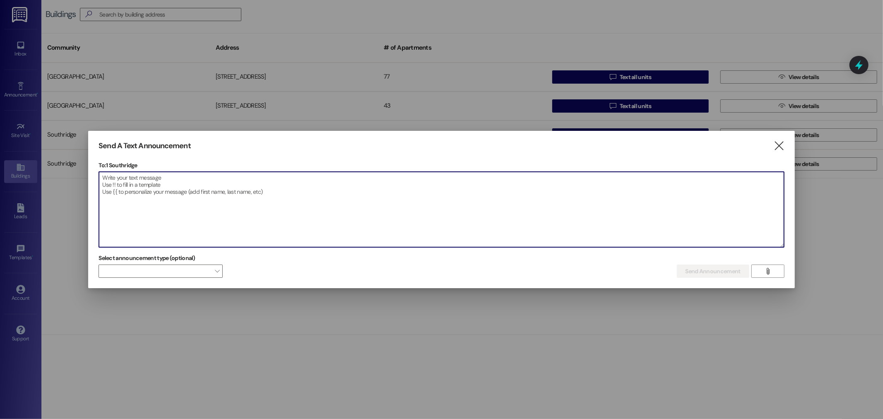
click at [229, 200] on textarea at bounding box center [441, 209] width 685 height 75
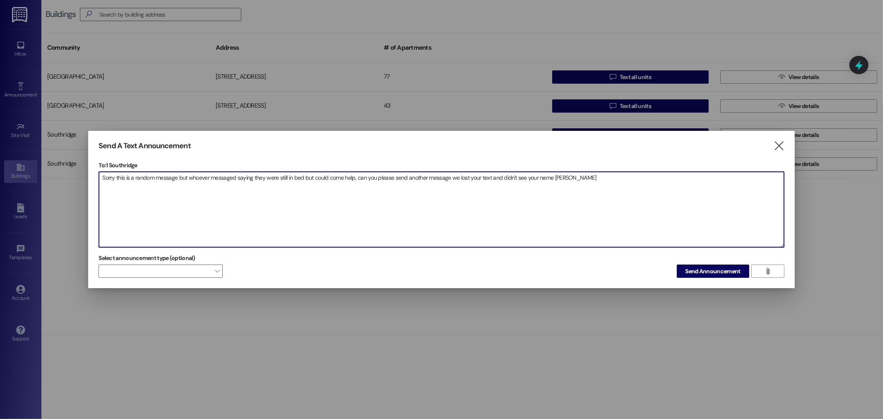
type textarea "Sorry this is a random message but whoever messaged saying they were still in b…"
click at [694, 264] on div "Select announcement type (optional)  Send Announcement " at bounding box center [442, 265] width 686 height 26
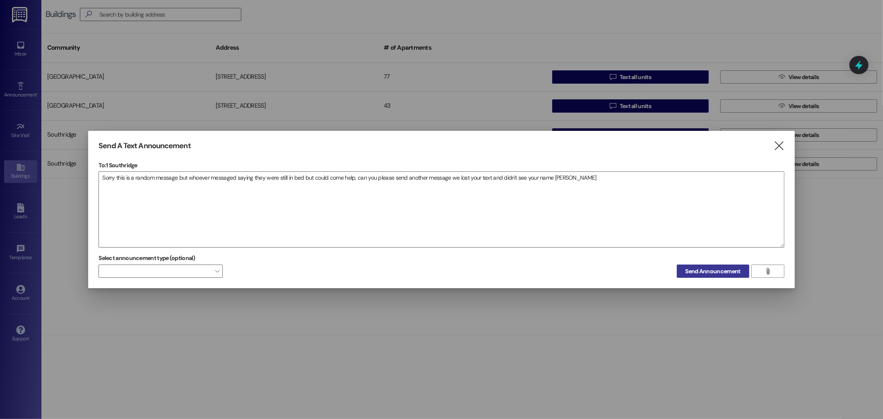
click at [694, 267] on span "Send Announcement" at bounding box center [713, 271] width 55 height 9
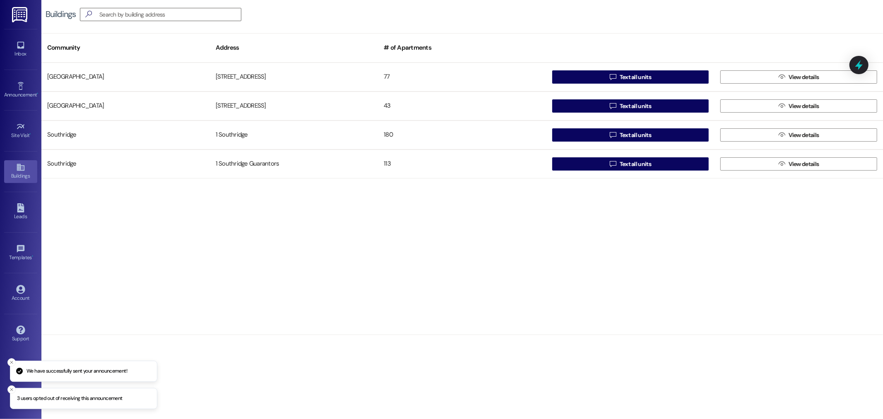
click at [172, 213] on div "[GEOGRAPHIC_DATA] 77  Text all units  View details [GEOGRAPHIC_DATA] [GEOGRAP…" at bounding box center [462, 199] width 842 height 272
click at [17, 57] on div "Inbox" at bounding box center [20, 54] width 41 height 8
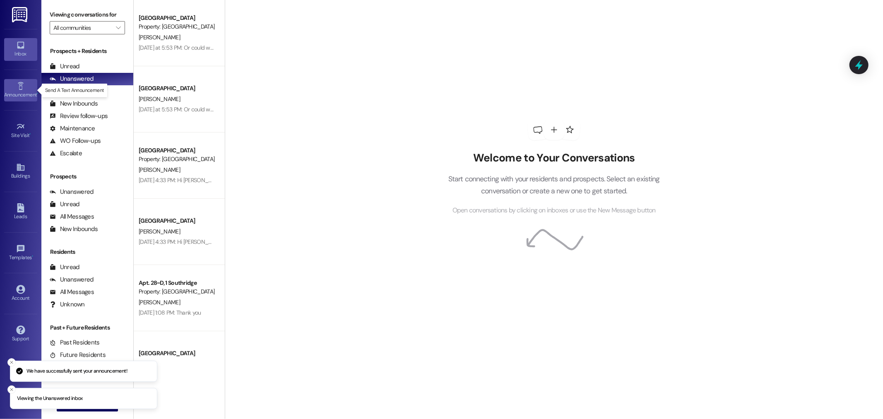
click at [25, 85] on icon at bounding box center [20, 86] width 9 height 9
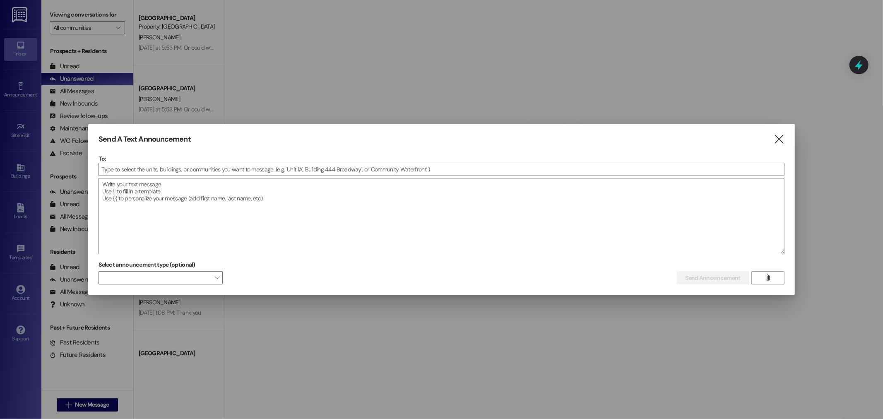
click at [22, 61] on div at bounding box center [441, 209] width 883 height 419
click at [70, 53] on div at bounding box center [441, 209] width 883 height 419
click at [783, 135] on icon "" at bounding box center [778, 139] width 11 height 9
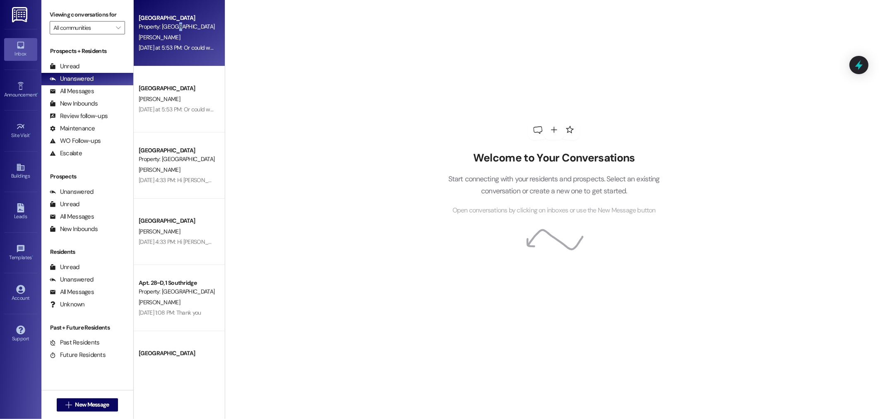
click at [168, 26] on div "Property: [GEOGRAPHIC_DATA]" at bounding box center [177, 26] width 77 height 9
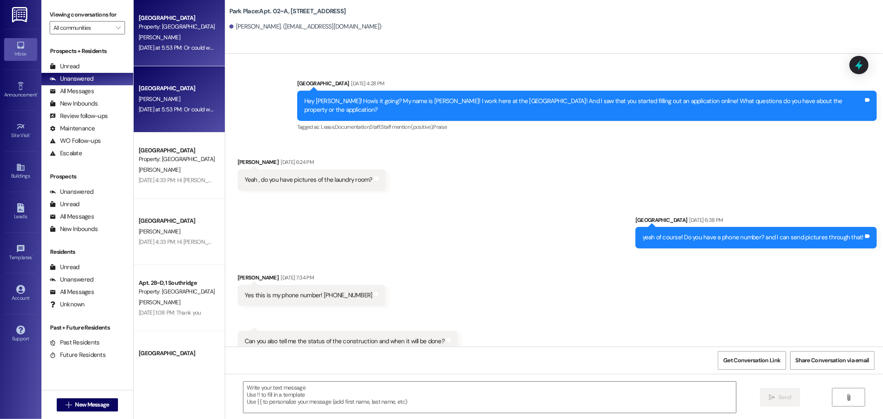
scroll to position [48984, 0]
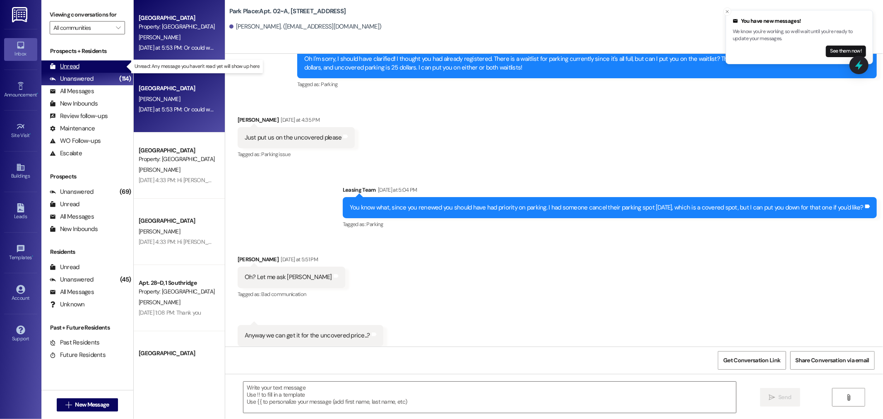
click at [68, 64] on div "Unread" at bounding box center [65, 66] width 30 height 9
